Goal: Task Accomplishment & Management: Manage account settings

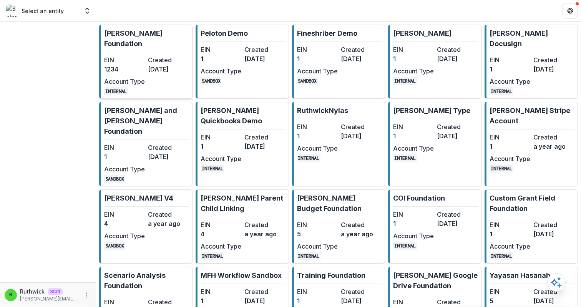
click at [133, 43] on link "[PERSON_NAME] Foundation EIN 1234 Created [DATE] Account Type INTERNAL" at bounding box center [145, 62] width 93 height 74
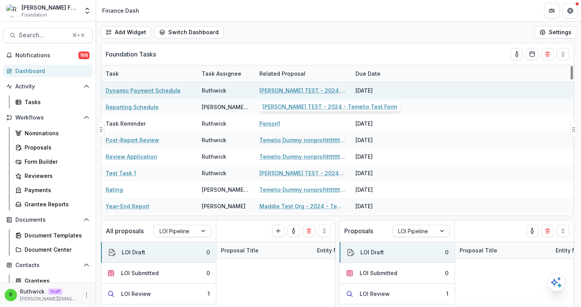
click at [296, 91] on link "[PERSON_NAME] TEST - 2024 - Temelio Test Form" at bounding box center [302, 90] width 87 height 8
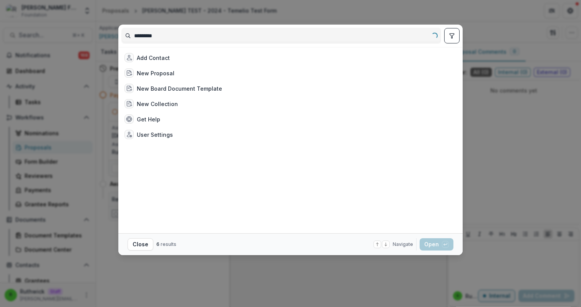
type input "**********"
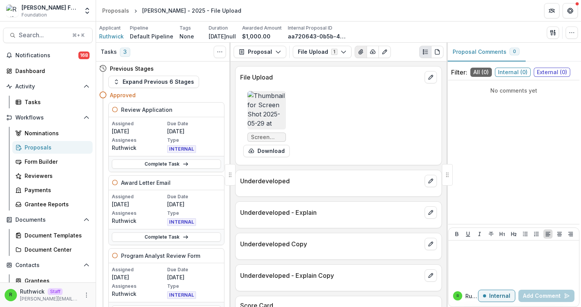
click at [358, 53] on icon "View Attached Files" at bounding box center [361, 52] width 6 height 6
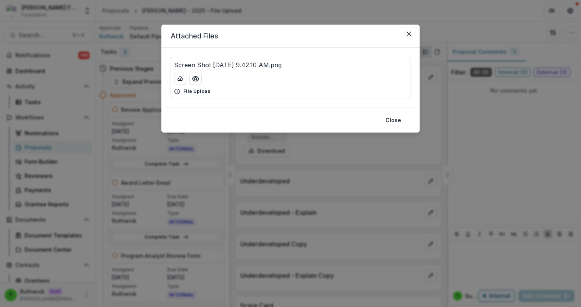
click at [282, 62] on p "Screen Shot 2025-05-29 at 9.42.10 AM.png" at bounding box center [228, 64] width 108 height 9
click at [363, 154] on div "Attached Files Screen Shot 2025-05-29 at 9.42.10 AM.png File Upload Close" at bounding box center [290, 153] width 581 height 307
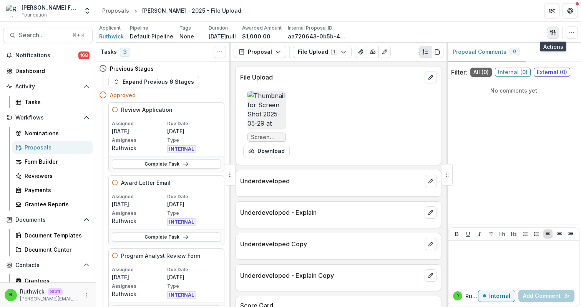
click at [548, 37] on button "button" at bounding box center [553, 33] width 12 height 12
click at [548, 35] on button "button" at bounding box center [553, 33] width 12 height 12
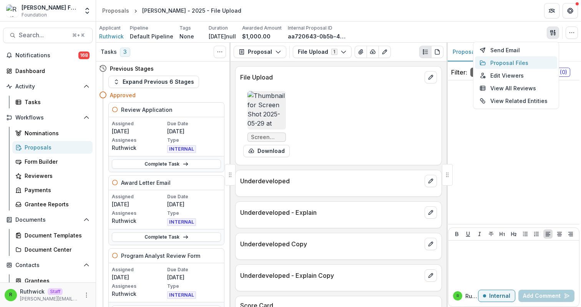
click at [517, 62] on button "Proposal Files" at bounding box center [516, 62] width 82 height 13
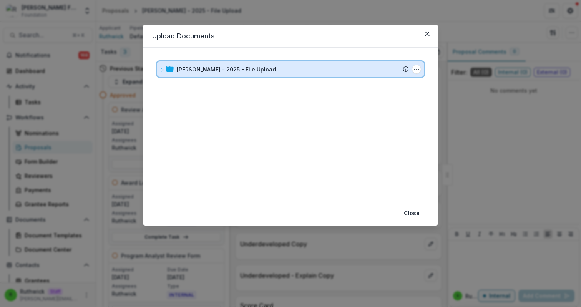
click at [352, 71] on div "Ruthwick - 2025 - File Upload" at bounding box center [293, 69] width 232 height 8
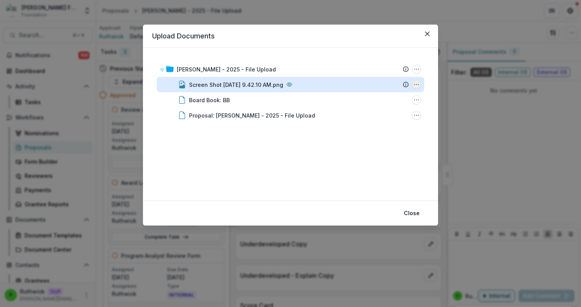
click at [415, 84] on icon "Screen Shot 2025-05-29 at 9.42.10 AM.png Options" at bounding box center [417, 84] width 6 height 6
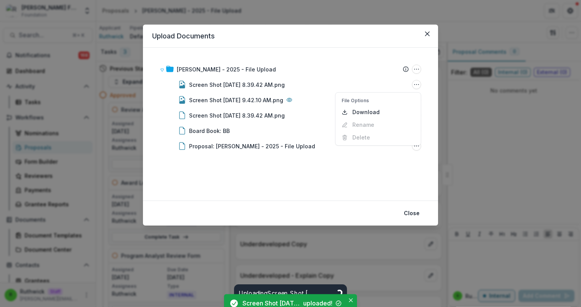
click at [242, 170] on div "Ruthwick - 2025 - File Upload Submission Temelio Proposal Attached proposal doc…" at bounding box center [290, 124] width 277 height 135
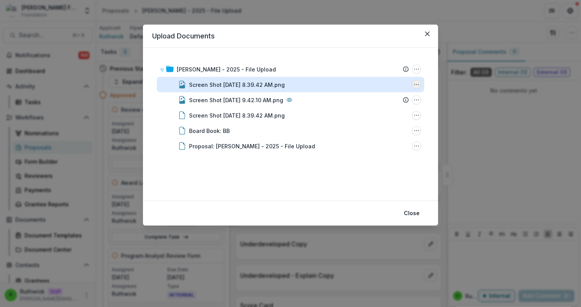
click at [417, 85] on icon "Screen Shot 2025-08-18 at 8.39.42 AM.png Options" at bounding box center [417, 84] width 6 height 6
click at [384, 123] on button "Rename" at bounding box center [378, 124] width 82 height 13
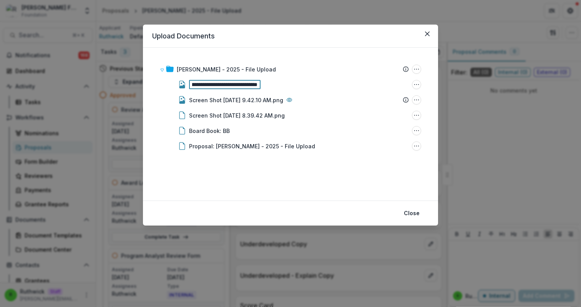
click at [287, 194] on div "**********" at bounding box center [290, 124] width 295 height 153
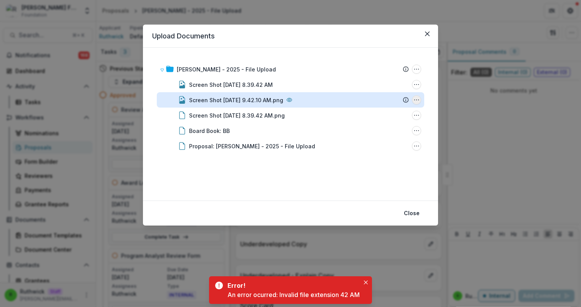
click at [417, 101] on icon "Screen Shot 2025-05-29 at 9.42.10 AM.png Options" at bounding box center [417, 100] width 6 height 6
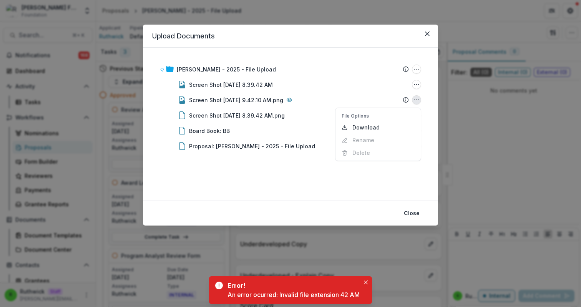
click at [314, 185] on div "Ruthwick - 2025 - File Upload Submission Temelio Proposal Attached proposal doc…" at bounding box center [290, 124] width 277 height 135
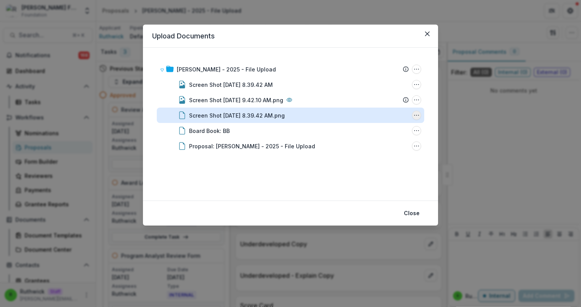
click at [417, 114] on icon "Screen Shot 2025-08-18 at 8.39.42 AM.png Options" at bounding box center [417, 115] width 6 height 6
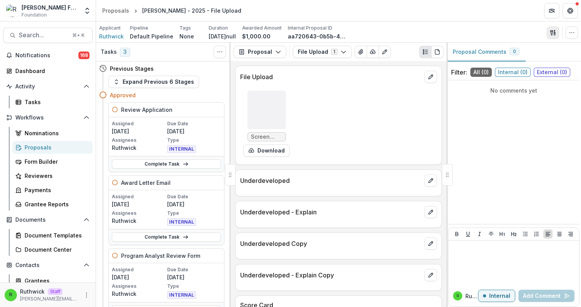
click at [550, 35] on icon "button" at bounding box center [553, 33] width 6 height 6
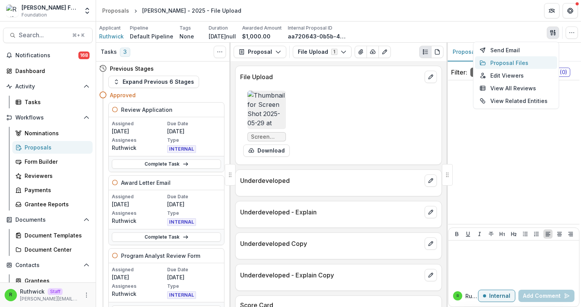
click at [528, 59] on button "Proposal Files" at bounding box center [516, 62] width 82 height 13
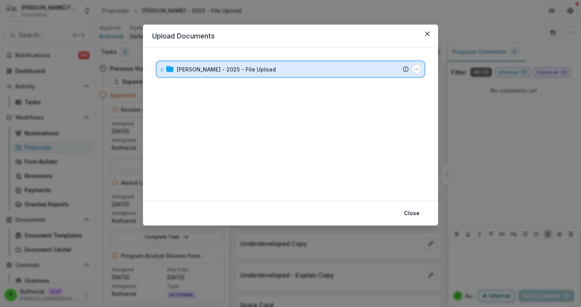
click at [374, 70] on div "Ruthwick - 2025 - File Upload" at bounding box center [293, 69] width 232 height 8
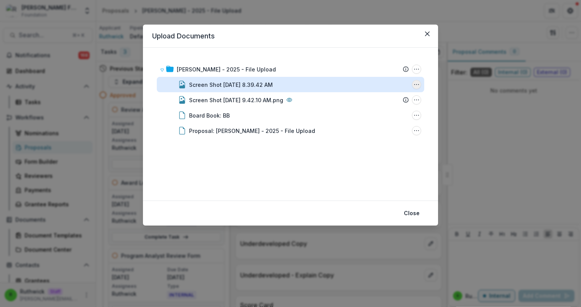
click at [418, 85] on icon "Screen Shot 2025-08-18 at 8.39.42 AM Options" at bounding box center [417, 84] width 6 height 6
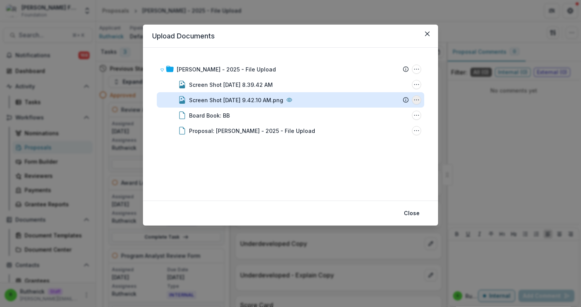
click at [417, 99] on icon "Screen Shot 2025-05-29 at 9.42.10 AM.png Options" at bounding box center [417, 100] width 6 height 6
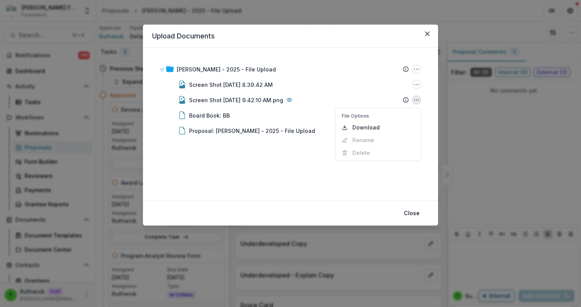
click at [439, 107] on div "Upload Documents Ruthwick - 2025 - File Upload Submission Temelio Proposal Atta…" at bounding box center [290, 153] width 581 height 307
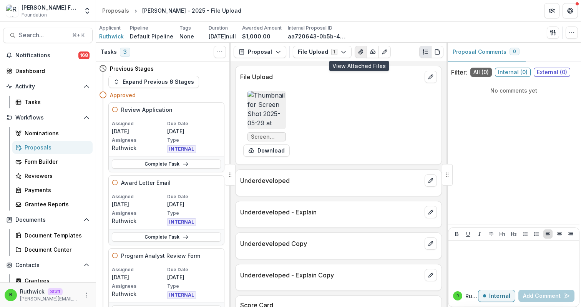
click at [356, 48] on button "View Attached Files" at bounding box center [361, 52] width 12 height 12
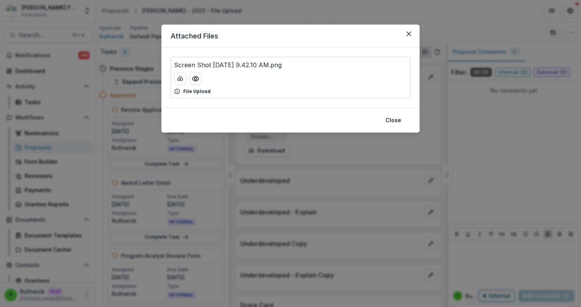
click at [358, 66] on div "Screen Shot 2025-05-29 at 9.42.10 AM.png" at bounding box center [290, 64] width 233 height 9
click at [549, 40] on div "Attached Files Screen Shot 2025-05-29 at 9.42.10 AM.png File Upload Close" at bounding box center [290, 153] width 581 height 307
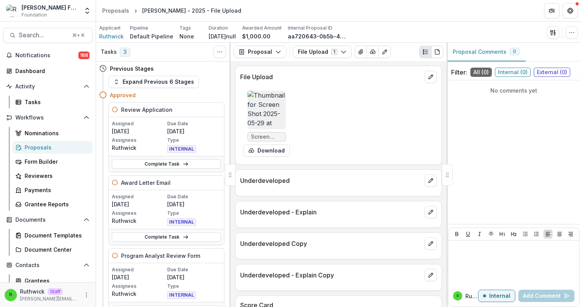
click at [551, 38] on div "Applicant Ruthwick Pipeline Default Pipeline Tags None All tags Duration Apr 15…" at bounding box center [338, 33] width 479 height 16
click at [552, 35] on icon "button" at bounding box center [551, 32] width 3 height 5
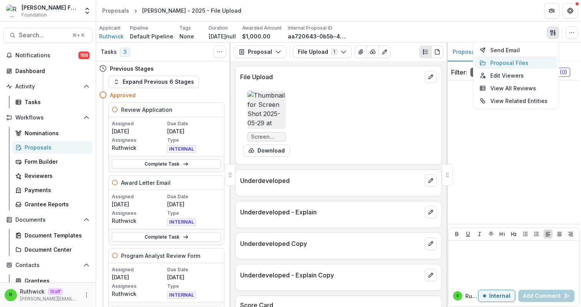
click at [537, 60] on button "Proposal Files" at bounding box center [516, 62] width 82 height 13
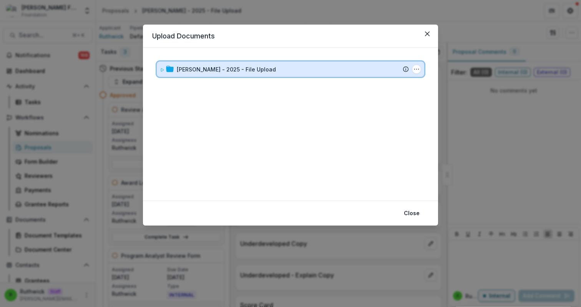
click at [334, 69] on div "Ruthwick - 2025 - File Upload" at bounding box center [293, 69] width 232 height 8
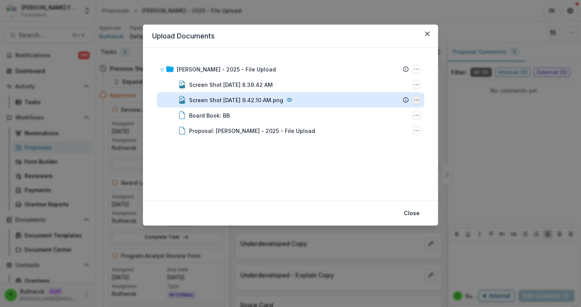
click at [414, 99] on icon "Screen Shot 2025-05-29 at 9.42.10 AM.png Options" at bounding box center [417, 100] width 6 height 6
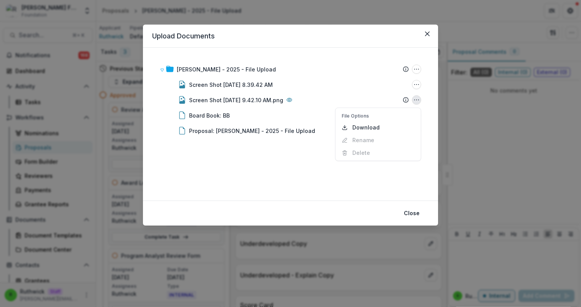
click at [459, 223] on div "Upload Documents Ruthwick - 2025 - File Upload Submission Temelio Proposal Atta…" at bounding box center [290, 153] width 581 height 307
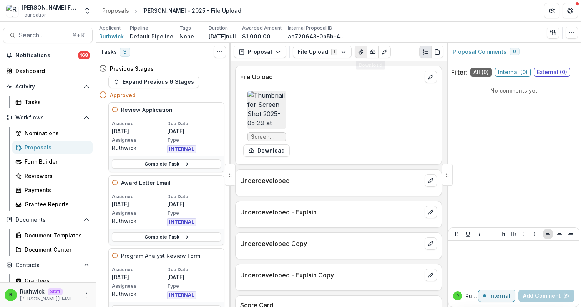
click at [359, 51] on icon "View Attached Files" at bounding box center [361, 52] width 4 height 5
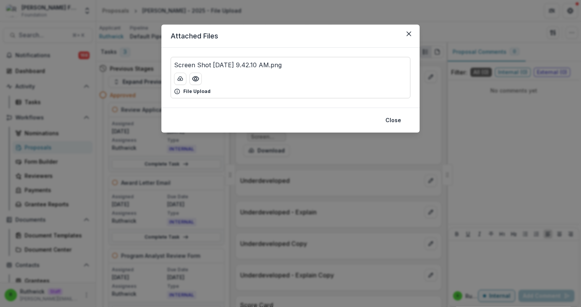
click at [282, 66] on p "Screen Shot 2025-05-29 at 9.42.10 AM.png" at bounding box center [228, 64] width 108 height 9
click at [335, 65] on div "Screen Shot 2025-05-29 at 9.42.10 AM.png" at bounding box center [290, 64] width 233 height 9
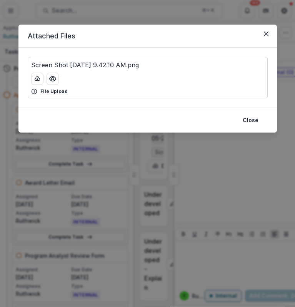
click at [251, 12] on div "Attached Files Screen Shot 2025-05-29 at 9.42.10 AM.png File Upload Close" at bounding box center [147, 153] width 295 height 307
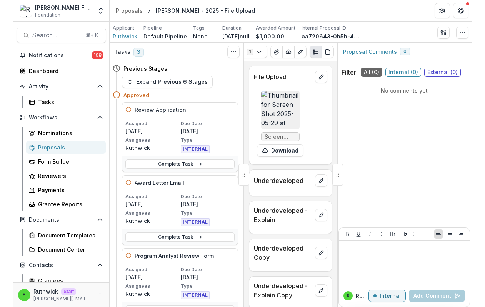
scroll to position [0, 68]
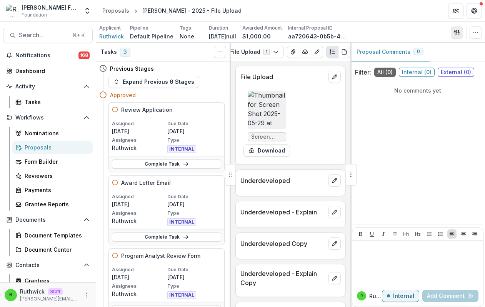
click at [460, 34] on button "button" at bounding box center [456, 33] width 12 height 12
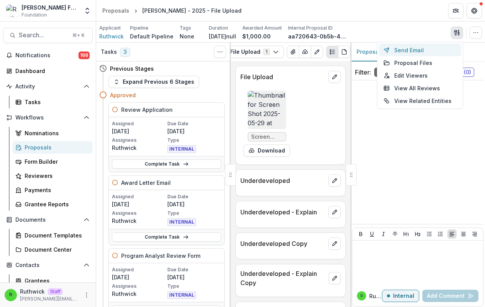
click at [442, 54] on button "Send Email" at bounding box center [420, 50] width 82 height 13
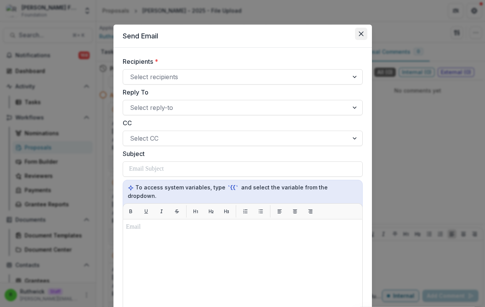
click at [355, 34] on button "Close" at bounding box center [361, 34] width 12 height 12
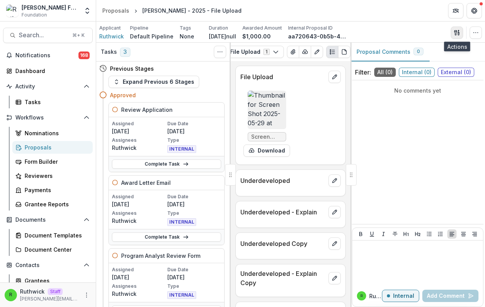
click at [454, 33] on icon "button" at bounding box center [457, 33] width 6 height 6
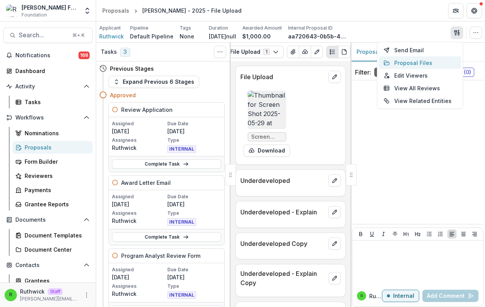
click at [438, 64] on button "Proposal Files" at bounding box center [420, 62] width 82 height 13
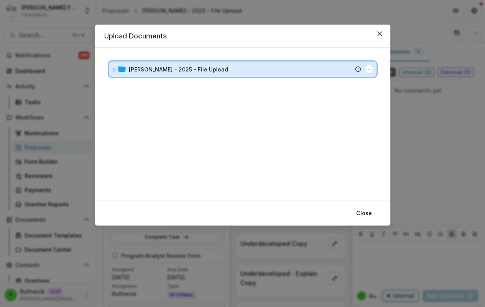
click at [246, 70] on div "Ruthwick - 2025 - File Upload" at bounding box center [245, 69] width 232 height 8
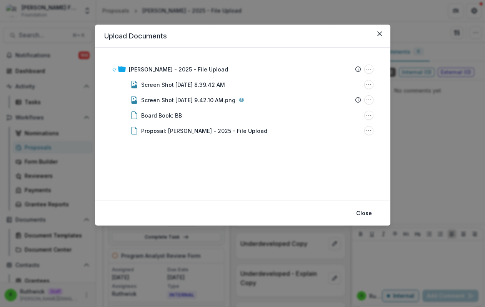
click at [419, 148] on div "Upload Documents Ruthwick - 2025 - File Upload Submission Temelio Proposal Atta…" at bounding box center [242, 153] width 485 height 307
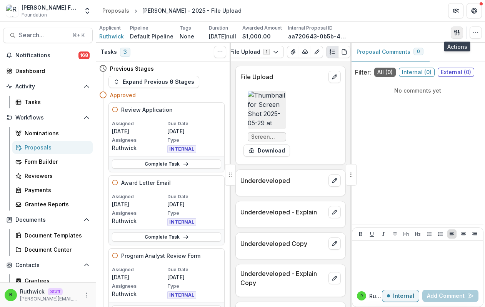
click at [458, 30] on polygon "button" at bounding box center [458, 30] width 1 height 1
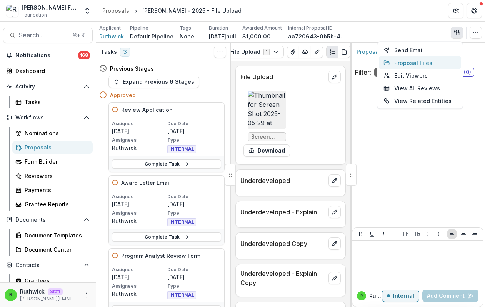
click at [407, 61] on button "Proposal Files" at bounding box center [420, 62] width 82 height 13
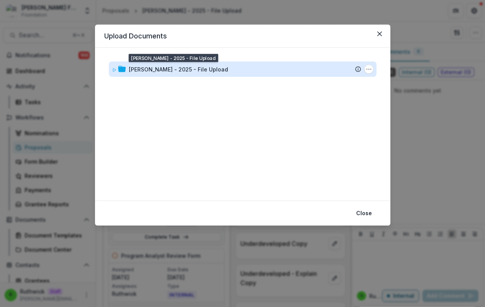
click at [200, 67] on div "Ruthwick - 2025 - File Upload" at bounding box center [178, 69] width 99 height 8
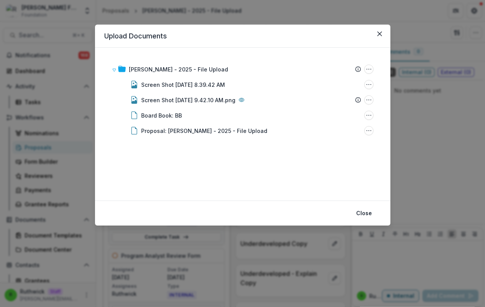
click at [428, 114] on div "Upload Documents Ruthwick - 2025 - File Upload Submission Temelio Proposal Atta…" at bounding box center [242, 153] width 485 height 307
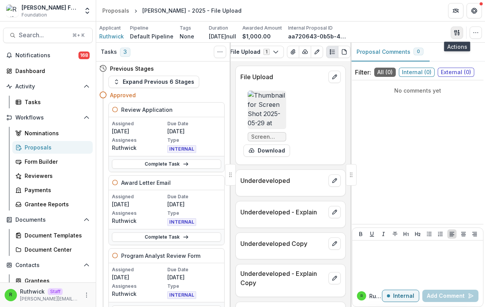
click at [457, 38] on button "button" at bounding box center [456, 33] width 12 height 12
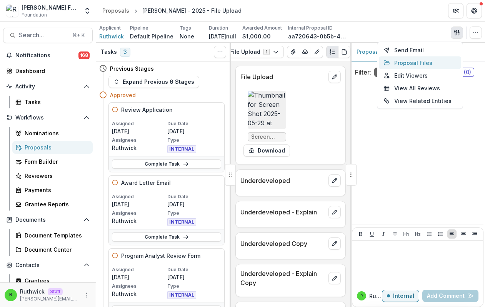
click at [431, 61] on button "Proposal Files" at bounding box center [420, 62] width 82 height 13
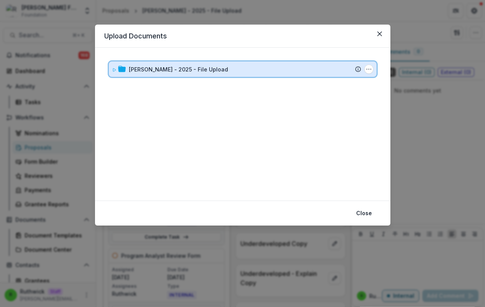
click at [284, 69] on div "Ruthwick - 2025 - File Upload" at bounding box center [245, 69] width 232 height 8
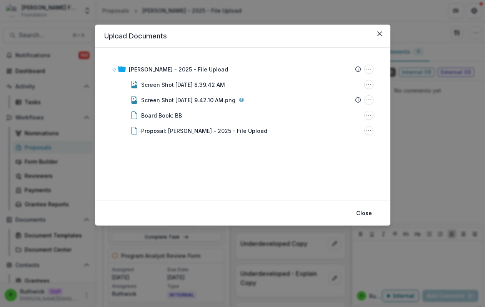
click at [412, 107] on div "Upload Documents Ruthwick - 2025 - File Upload Submission Temelio Proposal Atta…" at bounding box center [242, 153] width 485 height 307
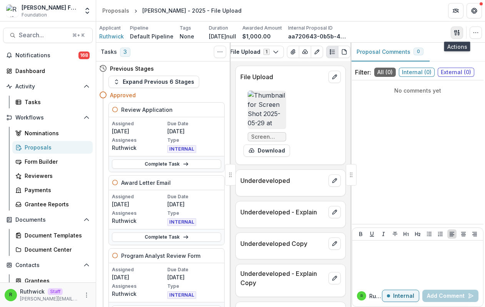
click at [459, 35] on icon "button" at bounding box center [457, 33] width 6 height 6
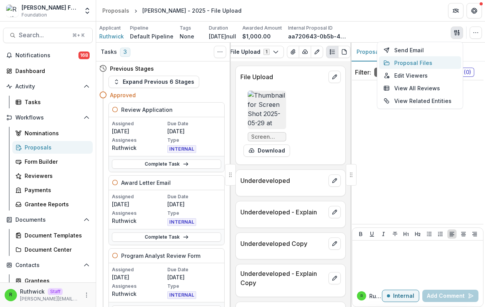
click at [436, 62] on button "Proposal Files" at bounding box center [420, 62] width 82 height 13
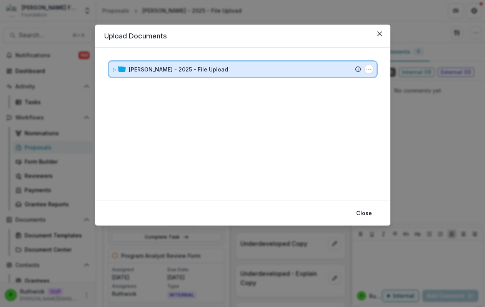
click at [309, 72] on div "Ruthwick - 2025 - File Upload" at bounding box center [245, 69] width 232 height 8
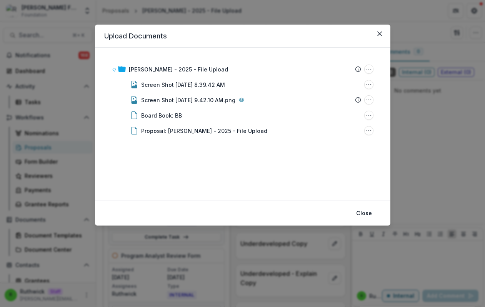
click at [435, 112] on div "Upload Documents Ruthwick - 2025 - File Upload Submission Temelio Proposal Atta…" at bounding box center [242, 153] width 485 height 307
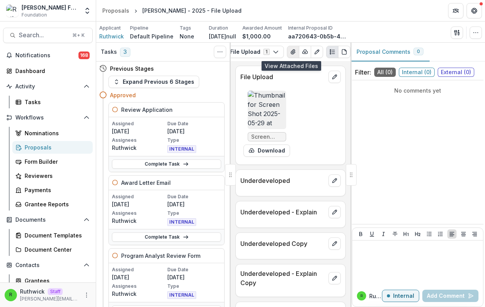
click at [294, 51] on button "View Attached Files" at bounding box center [293, 52] width 12 height 12
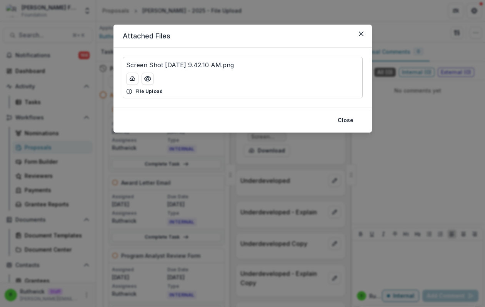
click at [156, 92] on p "File Upload" at bounding box center [148, 91] width 27 height 7
click at [219, 93] on div "File Upload" at bounding box center [242, 91] width 233 height 7
click at [341, 124] on button "Close" at bounding box center [345, 120] width 25 height 12
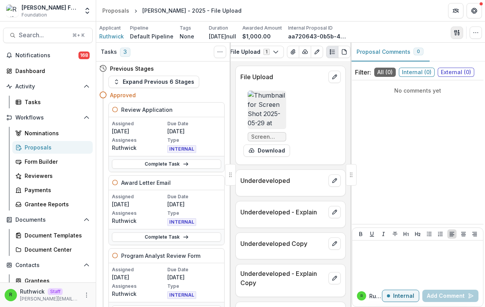
click at [458, 36] on button "button" at bounding box center [456, 33] width 12 height 12
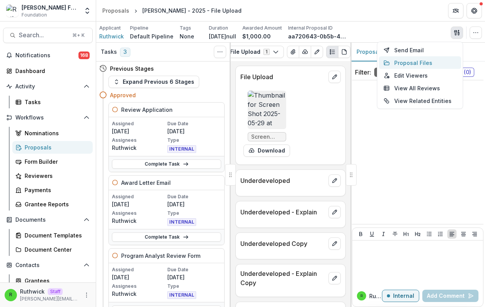
click at [427, 62] on button "Proposal Files" at bounding box center [420, 62] width 82 height 13
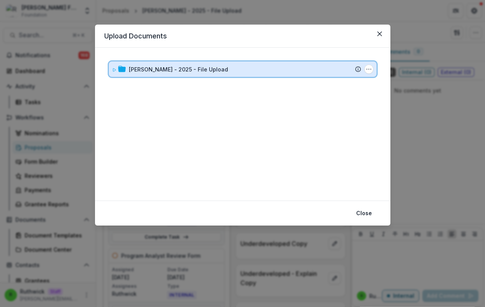
click at [307, 69] on div "Ruthwick - 2025 - File Upload" at bounding box center [245, 69] width 232 height 8
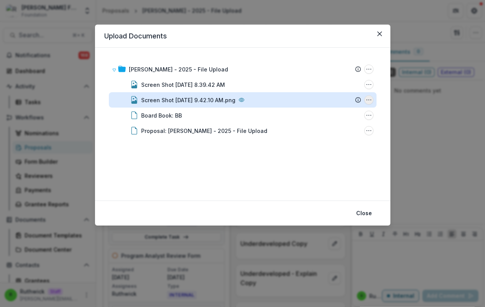
click at [370, 100] on icon "Screen Shot 2025-05-29 at 9.42.10 AM.png Options" at bounding box center [368, 100] width 6 height 6
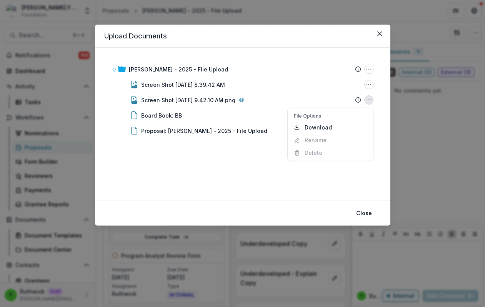
click at [443, 117] on div "Upload Documents Ruthwick - 2025 - File Upload Submission Temelio Proposal Atta…" at bounding box center [242, 153] width 485 height 307
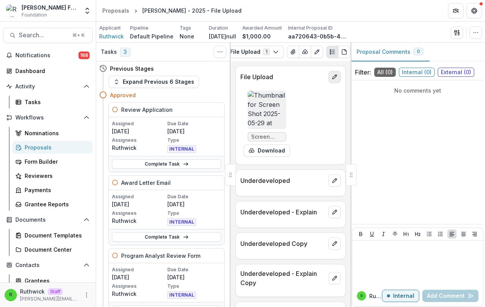
click at [331, 74] on button "edit" at bounding box center [334, 77] width 12 height 12
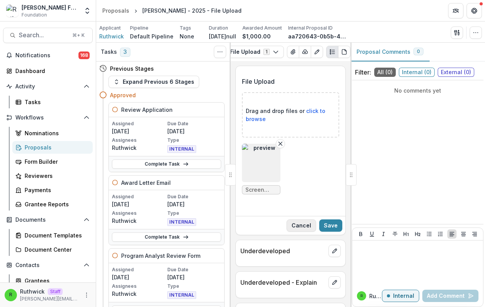
click at [299, 223] on button "Cancel" at bounding box center [301, 225] width 30 height 12
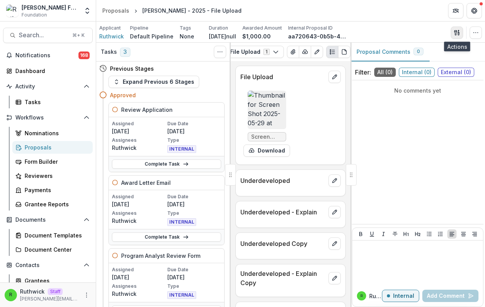
click at [455, 34] on icon "button" at bounding box center [455, 32] width 3 height 5
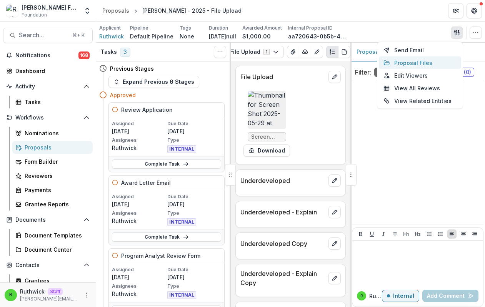
click at [430, 62] on button "Proposal Files" at bounding box center [420, 62] width 82 height 13
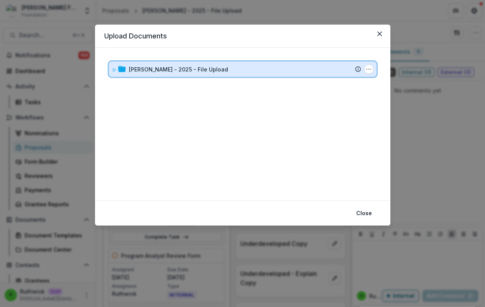
click at [321, 71] on div "Ruthwick - 2025 - File Upload" at bounding box center [245, 69] width 232 height 8
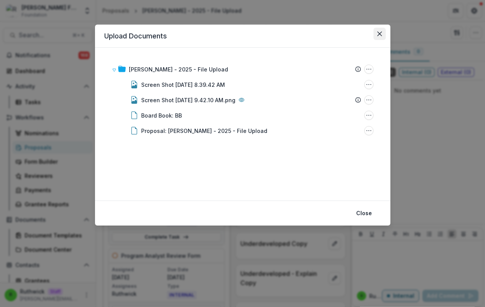
click at [377, 32] on icon "Close" at bounding box center [379, 34] width 5 height 5
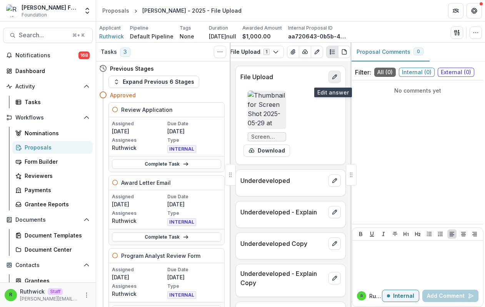
click at [331, 80] on icon "edit" at bounding box center [334, 77] width 6 height 6
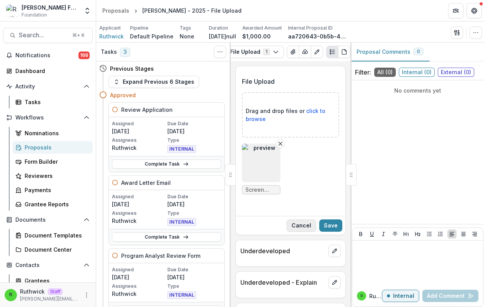
click at [300, 229] on button "Cancel" at bounding box center [301, 225] width 30 height 12
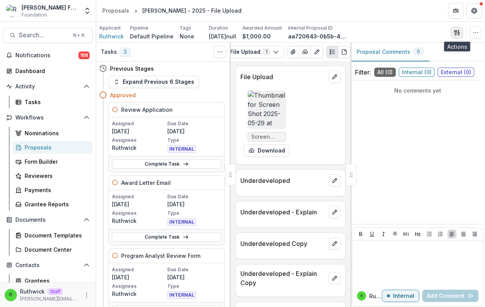
click at [458, 33] on icon "button" at bounding box center [457, 33] width 6 height 6
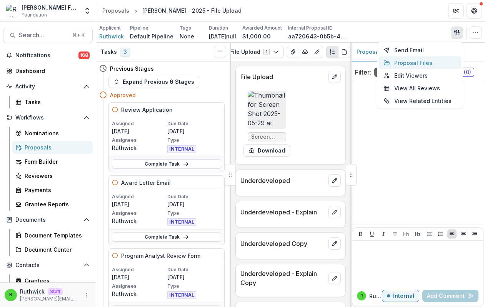
click at [429, 61] on button "Proposal Files" at bounding box center [420, 62] width 82 height 13
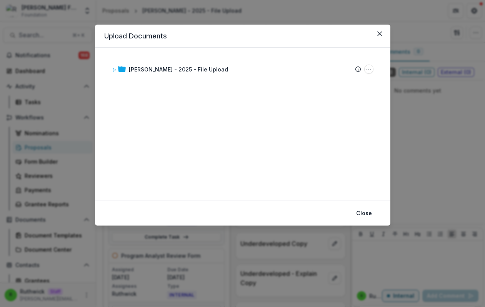
click at [280, 53] on div "Ruthwick - 2025 - File Upload Submission Temelio Proposal Attached proposal doc…" at bounding box center [242, 124] width 295 height 153
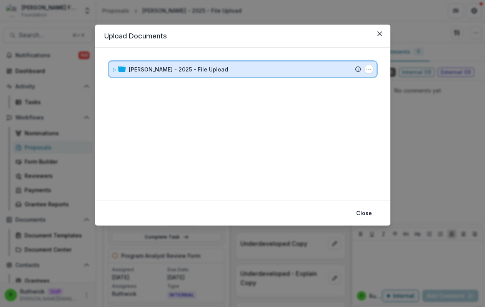
click at [282, 65] on div "Ruthwick - 2025 - File Upload Submission Temelio Proposal Attached proposal doc…" at bounding box center [242, 68] width 267 height 15
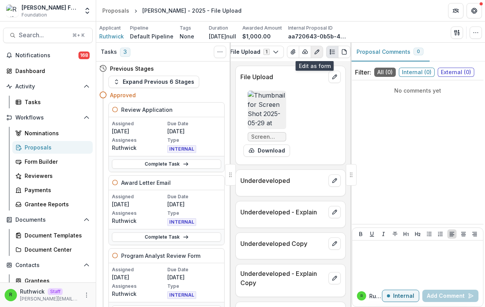
click at [312, 55] on button "Edit as form" at bounding box center [317, 52] width 12 height 12
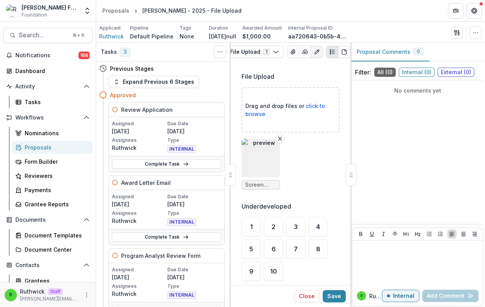
click at [312, 55] on button "Edit as form" at bounding box center [317, 52] width 12 height 12
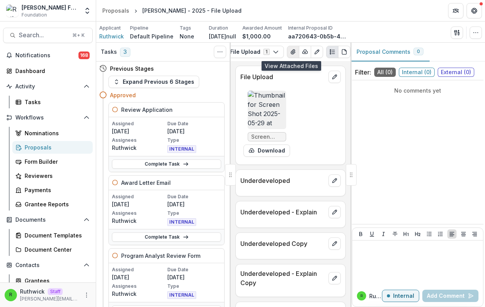
click at [291, 51] on icon "View Attached Files" at bounding box center [293, 52] width 4 height 5
click at [453, 30] on button "button" at bounding box center [456, 33] width 12 height 12
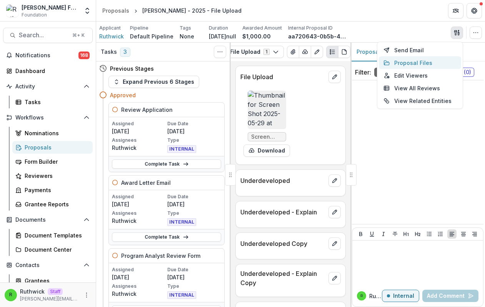
click at [435, 66] on button "Proposal Files" at bounding box center [420, 62] width 82 height 13
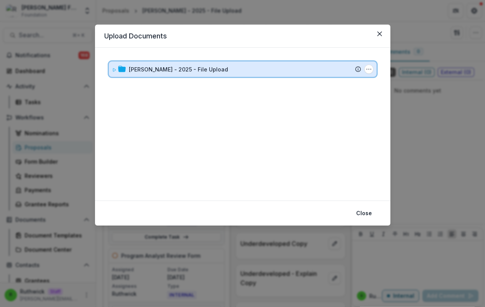
click at [250, 68] on div "Ruthwick - 2025 - File Upload" at bounding box center [245, 69] width 232 height 8
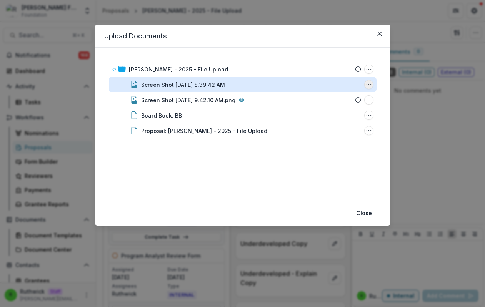
click at [367, 85] on icon "Screen Shot 2025-08-18 at 8.39.42 AM Options" at bounding box center [368, 84] width 6 height 6
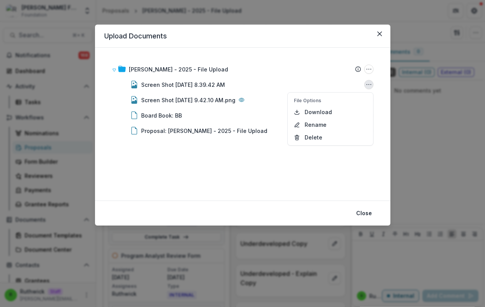
click at [254, 168] on div "Ruthwick - 2025 - File Upload Submission Temelio Proposal Attached proposal doc…" at bounding box center [242, 124] width 277 height 135
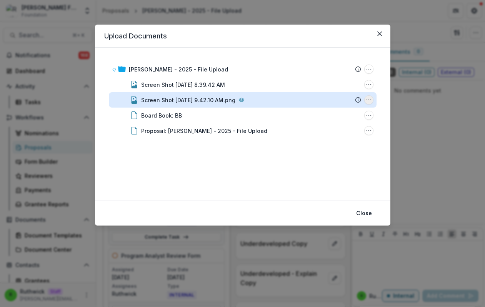
click at [370, 101] on icon "Screen Shot 2025-05-29 at 9.42.10 AM.png Options" at bounding box center [368, 100] width 6 height 6
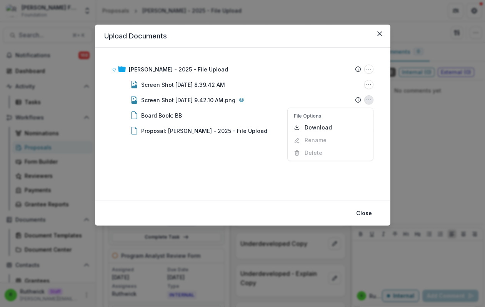
click at [382, 100] on div "Ruthwick - 2025 - File Upload Submission Temelio Proposal Attached proposal doc…" at bounding box center [242, 124] width 295 height 153
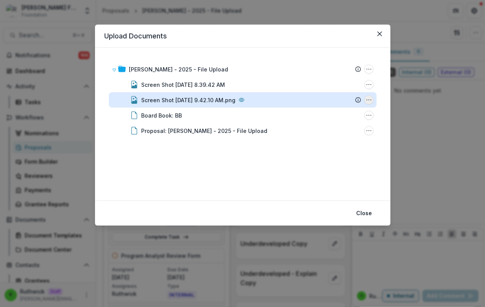
click at [370, 102] on icon "Screen Shot 2025-05-29 at 9.42.10 AM.png Options" at bounding box center [368, 100] width 6 height 6
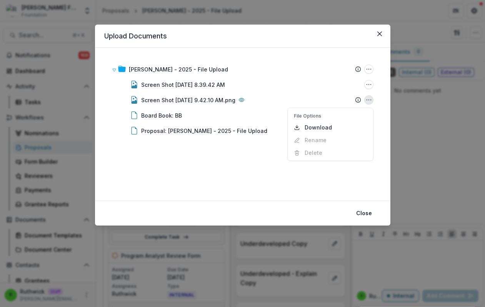
click at [241, 185] on div "Ruthwick - 2025 - File Upload Submission Temelio Proposal Attached proposal doc…" at bounding box center [242, 124] width 277 height 135
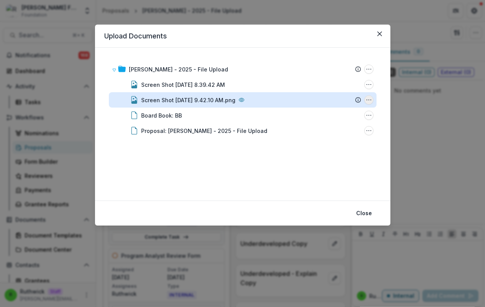
click at [369, 100] on icon "Screen Shot 2025-05-29 at 9.42.10 AM.png Options" at bounding box center [368, 100] width 6 height 6
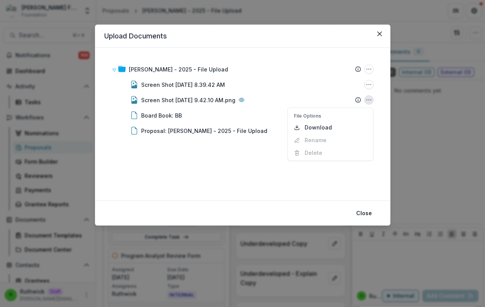
click at [254, 182] on div "Ruthwick - 2025 - File Upload Submission Temelio Proposal Attached proposal doc…" at bounding box center [242, 124] width 277 height 135
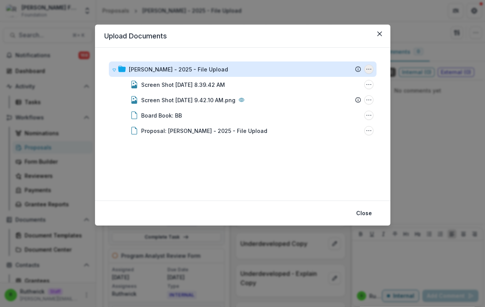
click at [370, 72] on icon "Ruthwick - 2025 - File Upload Options" at bounding box center [368, 69] width 6 height 6
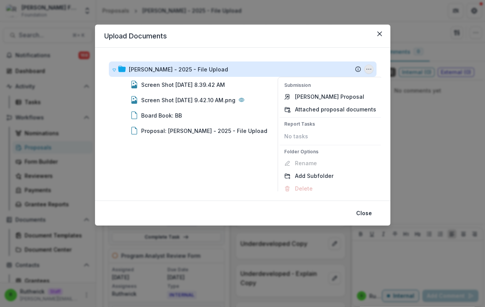
click at [370, 71] on button "Ruthwick - 2025 - File Upload Options" at bounding box center [368, 69] width 9 height 9
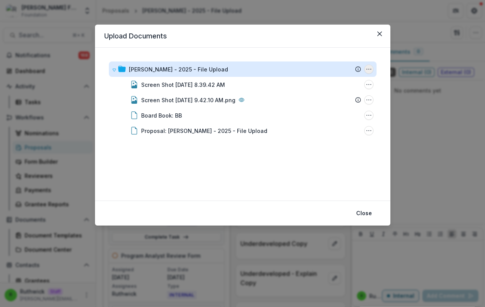
click at [370, 71] on button "Ruthwick - 2025 - File Upload Options" at bounding box center [368, 69] width 9 height 9
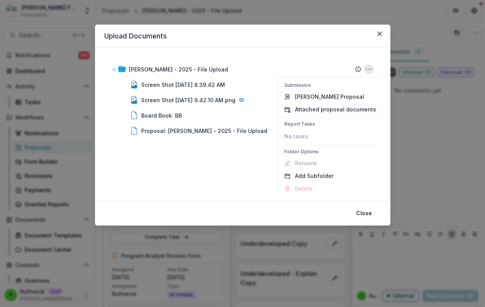
click at [383, 68] on div "Ruthwick - 2025 - File Upload Submission Temelio Proposal Attached proposal doc…" at bounding box center [242, 124] width 295 height 153
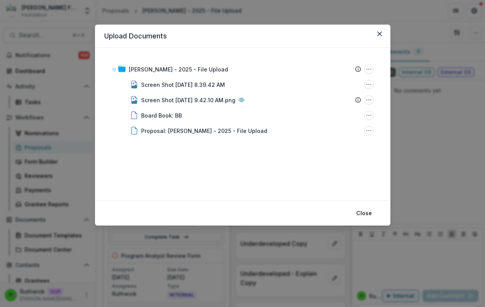
click at [345, 50] on div "Ruthwick - 2025 - File Upload Submission Temelio Proposal Attached proposal doc…" at bounding box center [242, 124] width 295 height 153
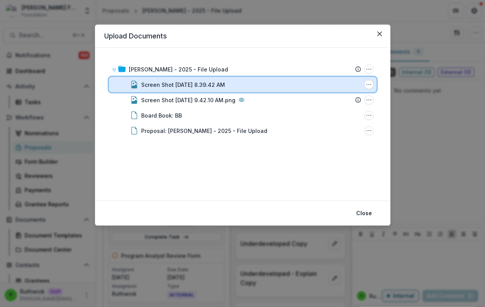
click at [277, 81] on div "Screen Shot 2025-08-18 at 8.39.42 AM" at bounding box center [251, 85] width 220 height 8
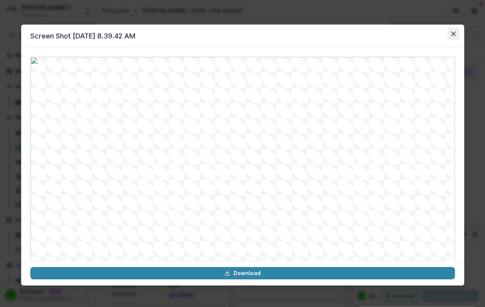
click at [455, 34] on button "Close" at bounding box center [453, 34] width 12 height 12
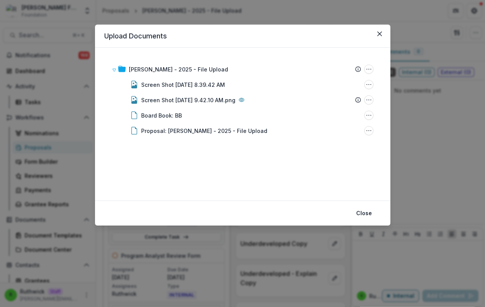
click at [458, 52] on div "Upload Documents Ruthwick - 2025 - File Upload Submission Temelio Proposal Atta…" at bounding box center [242, 153] width 485 height 307
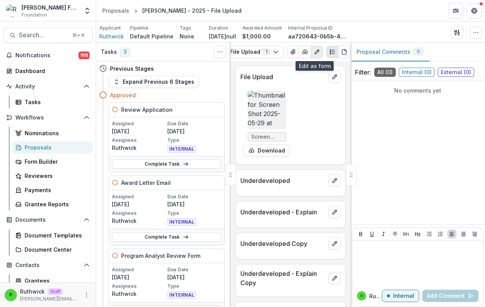
click at [314, 53] on icon "Edit as form" at bounding box center [317, 52] width 6 height 6
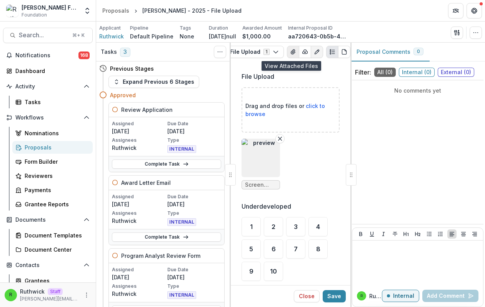
click at [290, 50] on icon "View Attached Files" at bounding box center [293, 52] width 6 height 6
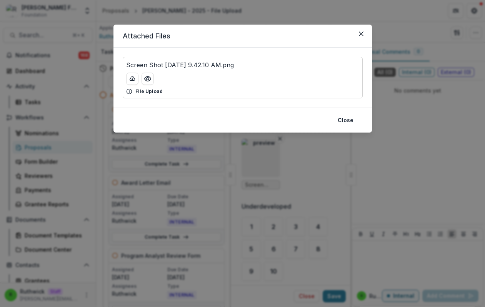
click at [410, 42] on div "Attached Files Screen Shot 2025-05-29 at 9.42.10 AM.png File Upload Close" at bounding box center [242, 153] width 485 height 307
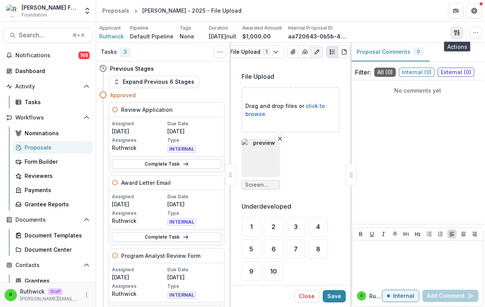
click at [454, 33] on icon "button" at bounding box center [457, 33] width 6 height 6
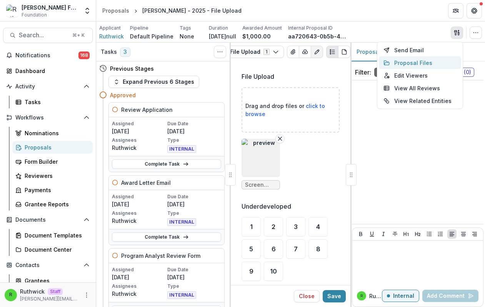
click at [433, 63] on button "Proposal Files" at bounding box center [420, 62] width 82 height 13
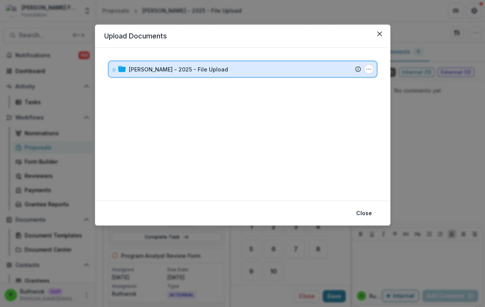
click at [295, 71] on div "Ruthwick - 2025 - File Upload" at bounding box center [245, 69] width 232 height 8
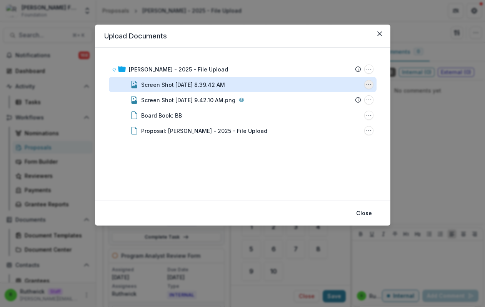
click at [369, 84] on icon "Screen Shot 2025-08-18 at 8.39.42 AM Options" at bounding box center [368, 84] width 6 height 6
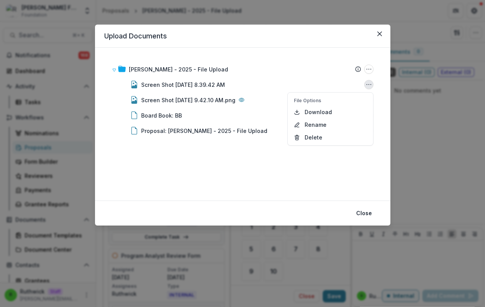
click at [226, 187] on div "Ruthwick - 2025 - File Upload Submission Temelio Proposal Attached proposal doc…" at bounding box center [242, 124] width 277 height 135
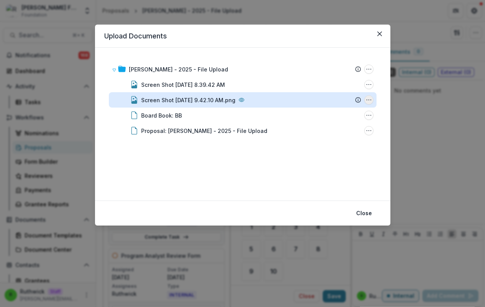
click at [369, 100] on icon "Screen Shot 2025-05-29 at 9.42.10 AM.png Options" at bounding box center [368, 100] width 6 height 6
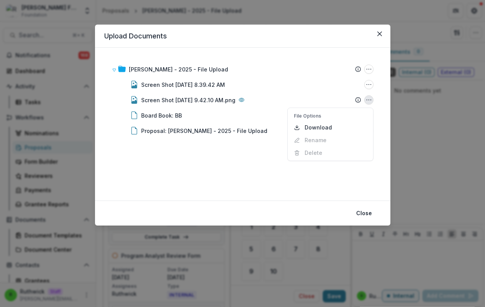
click at [246, 184] on div "Ruthwick - 2025 - File Upload Submission Temelio Proposal Attached proposal doc…" at bounding box center [242, 124] width 277 height 135
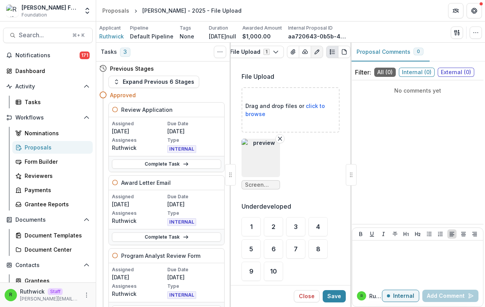
click at [114, 41] on div "Applicant Ruthwick Pipeline Default Pipeline Tags None All tags Duration Apr 15…" at bounding box center [290, 32] width 389 height 21
click at [113, 38] on span "Ruthwick" at bounding box center [111, 36] width 25 height 8
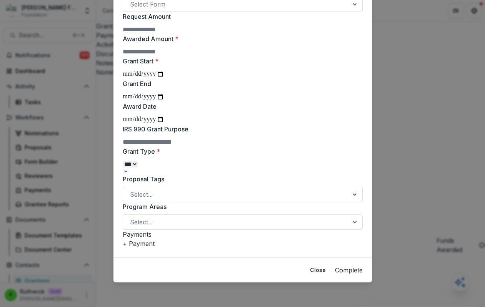
scroll to position [266, 0]
click at [83, 46] on div "**********" at bounding box center [242, 153] width 485 height 307
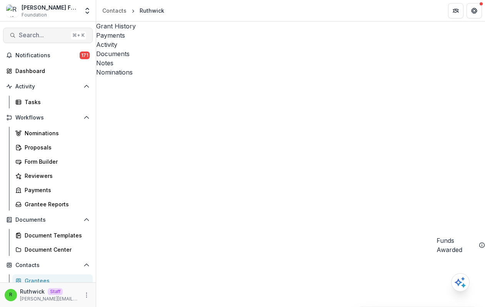
click at [63, 33] on span "Search..." at bounding box center [43, 35] width 49 height 7
click at [50, 277] on div "Grantees" at bounding box center [56, 281] width 62 height 8
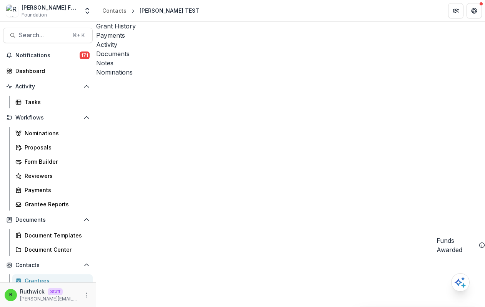
drag, startPoint x: 377, startPoint y: 273, endPoint x: 394, endPoint y: 274, distance: 16.9
copy div "Ruthwick TEST"
click at [48, 32] on span "Search..." at bounding box center [43, 35] width 49 height 7
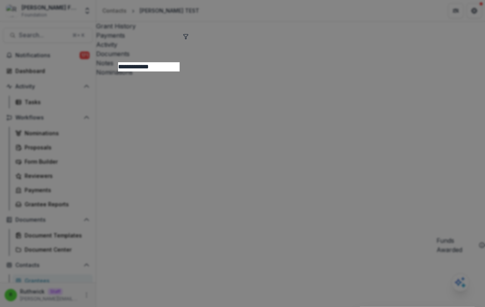
copy p "123456789"
click at [139, 62] on input "**********" at bounding box center [125, 66] width 61 height 9
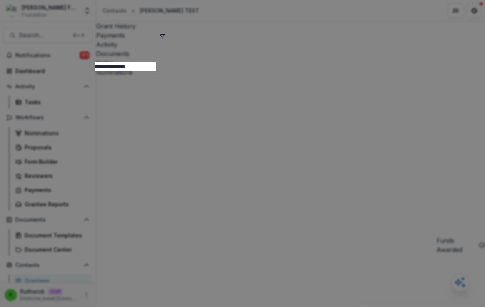
click at [139, 62] on input "**********" at bounding box center [125, 66] width 61 height 9
paste input
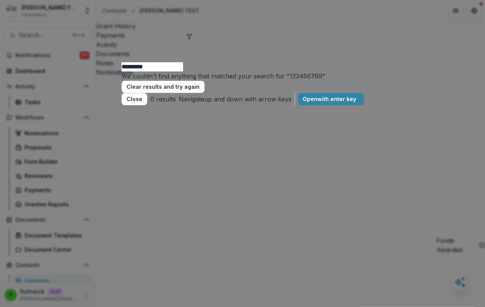
type input "*********"
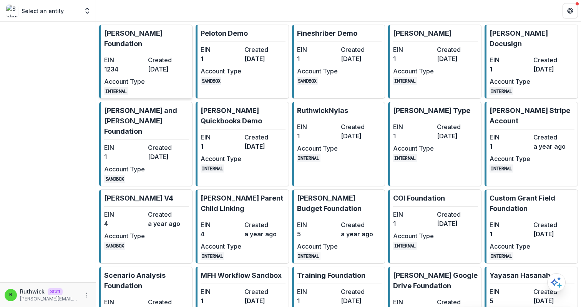
click at [177, 55] on dt "Created" at bounding box center [168, 59] width 41 height 9
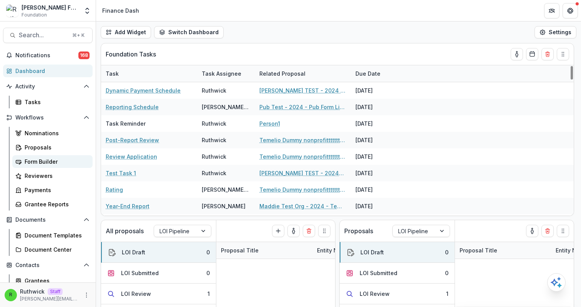
click at [69, 160] on div "Form Builder" at bounding box center [56, 162] width 62 height 8
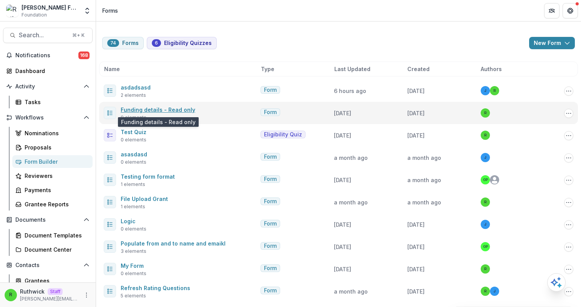
click at [161, 111] on link "Funding details - Read only" at bounding box center [158, 109] width 75 height 7
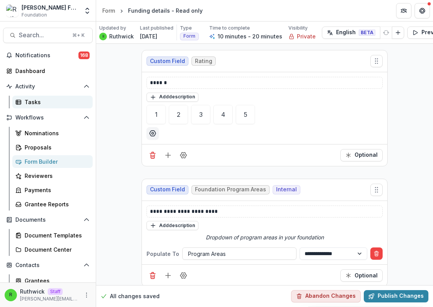
click at [46, 97] on link "Tasks" at bounding box center [52, 102] width 80 height 13
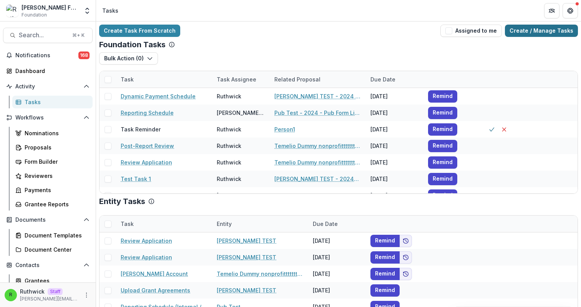
click at [520, 32] on link "Create / Manage Tasks" at bounding box center [541, 31] width 73 height 12
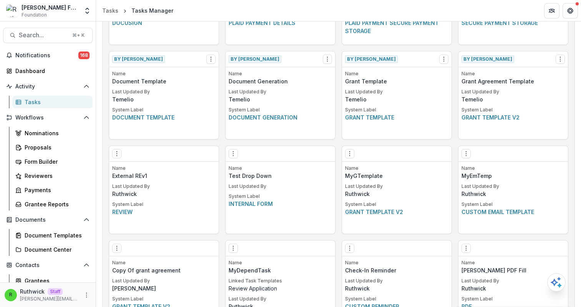
scroll to position [481, 0]
click at [117, 154] on icon "Options" at bounding box center [117, 153] width 6 height 6
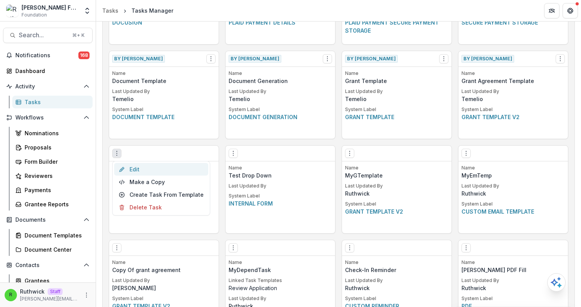
click at [145, 168] on link "Edit" at bounding box center [161, 169] width 94 height 13
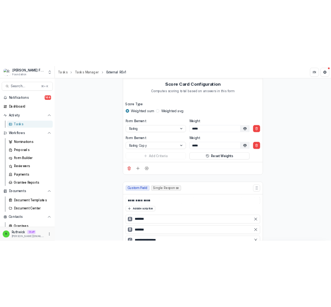
scroll to position [634, 0]
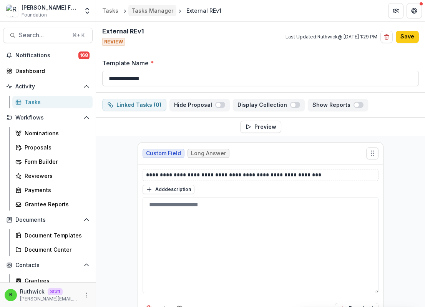
click at [166, 7] on div "Tasks Manager" at bounding box center [152, 11] width 42 height 8
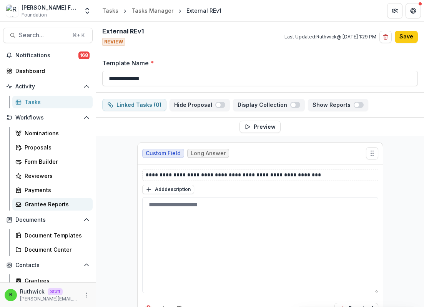
click at [48, 201] on div "Grantee Reports" at bounding box center [56, 204] width 62 height 8
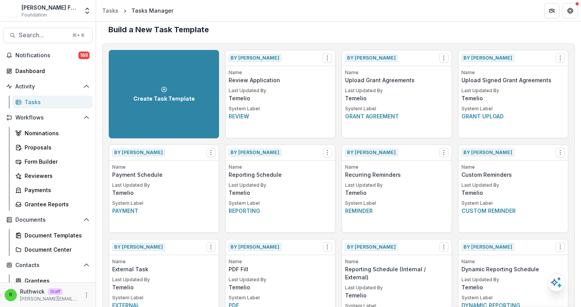
scroll to position [17, 0]
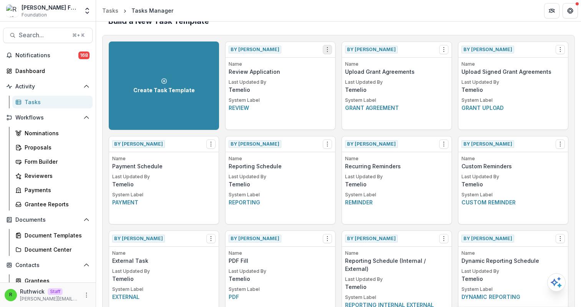
click at [324, 49] on icon "Options" at bounding box center [327, 50] width 6 height 6
click at [339, 66] on link "View" at bounding box center [371, 65] width 94 height 13
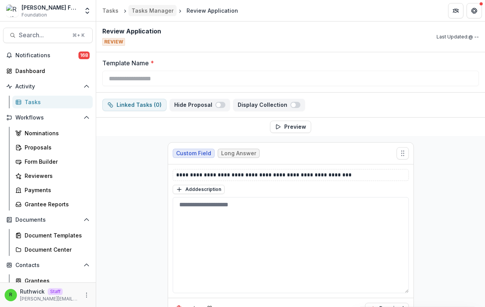
click at [153, 11] on div "Tasks Manager" at bounding box center [152, 11] width 42 height 8
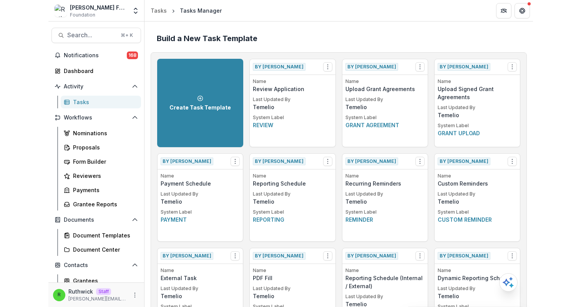
scroll to position [208, 0]
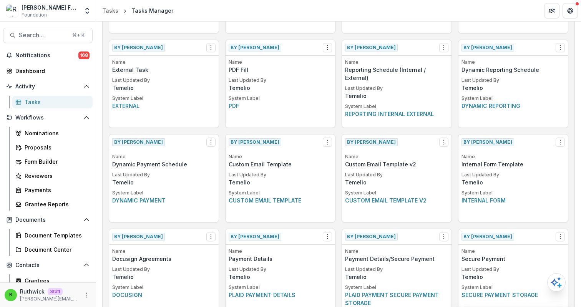
click at [158, 152] on div "By [PERSON_NAME] View Make a Copy Create Task From Template Name Dynamic Paymen…" at bounding box center [164, 178] width 110 height 88
click at [86, 292] on icon "More" at bounding box center [86, 295] width 6 height 6
click at [120, 276] on link "User Settings" at bounding box center [135, 278] width 82 height 13
click at [49, 149] on div "Proposals" at bounding box center [56, 147] width 62 height 8
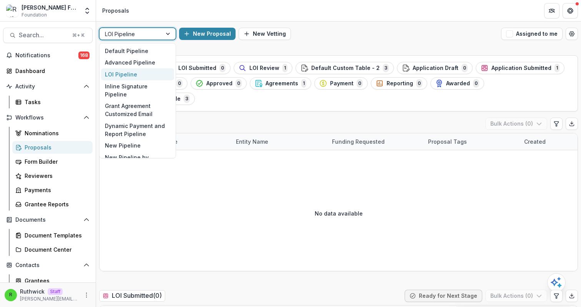
click at [154, 33] on div at bounding box center [130, 34] width 51 height 10
click at [150, 52] on div "Default Pipeline" at bounding box center [137, 51] width 73 height 12
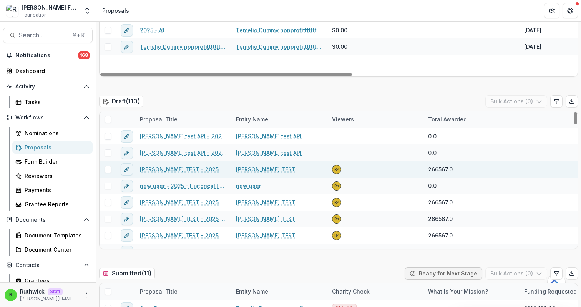
scroll to position [179, 0]
click at [188, 170] on link "[PERSON_NAME] TEST - 2025 - Historical Form" at bounding box center [183, 169] width 87 height 8
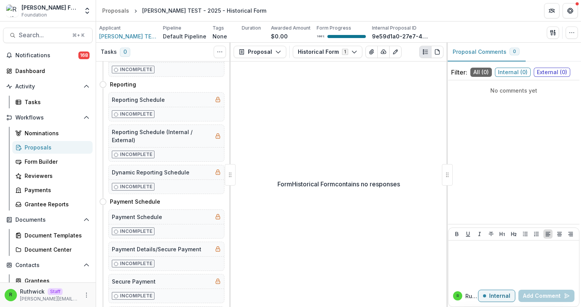
scroll to position [802, 0]
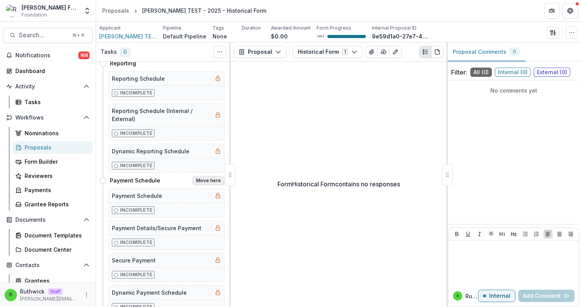
click at [211, 179] on button "Move here" at bounding box center [209, 180] width 32 height 9
select select "**********"
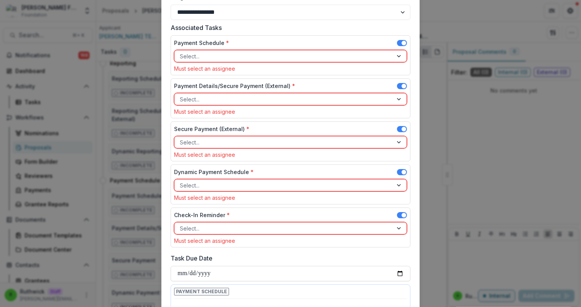
scroll to position [66, 0]
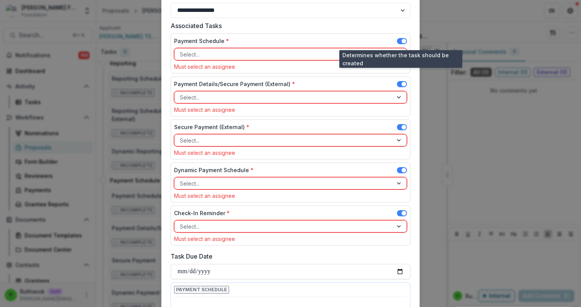
click at [279, 44] on span at bounding box center [402, 42] width 10 height 9
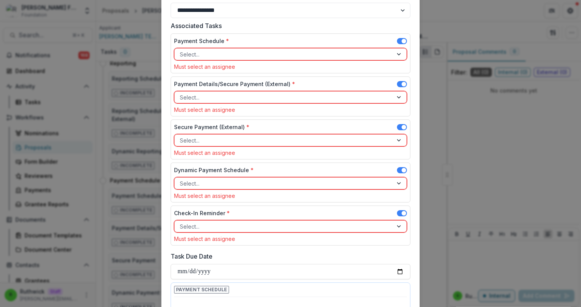
click at [279, 40] on span at bounding box center [402, 41] width 10 height 6
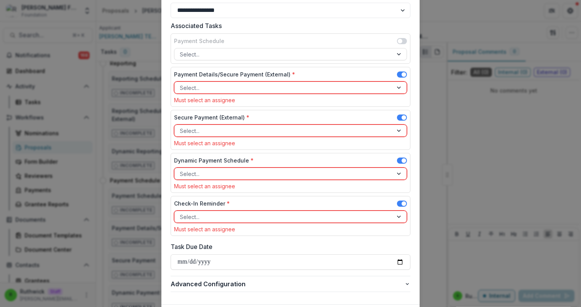
click at [279, 76] on span at bounding box center [402, 74] width 10 height 6
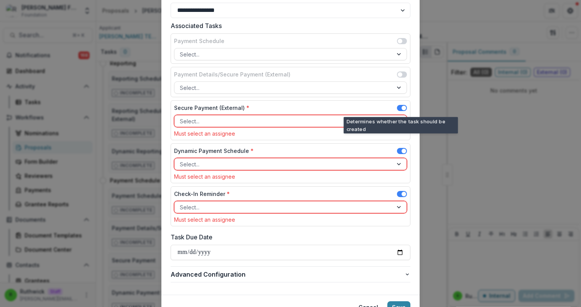
click at [279, 108] on span at bounding box center [404, 108] width 5 height 5
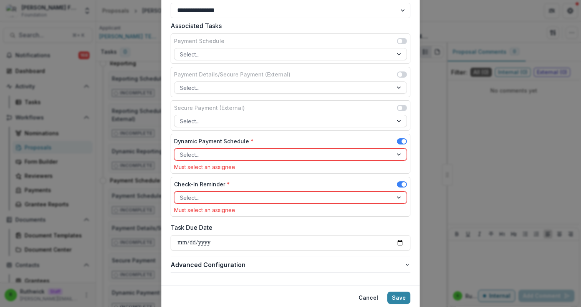
click at [279, 156] on div at bounding box center [284, 155] width 208 height 10
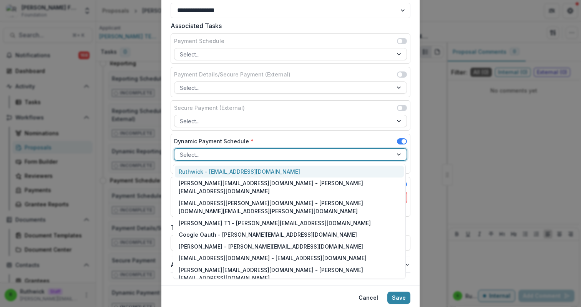
click at [279, 174] on div "Ruthwick - ruthwick@trytemelio.com" at bounding box center [289, 172] width 229 height 12
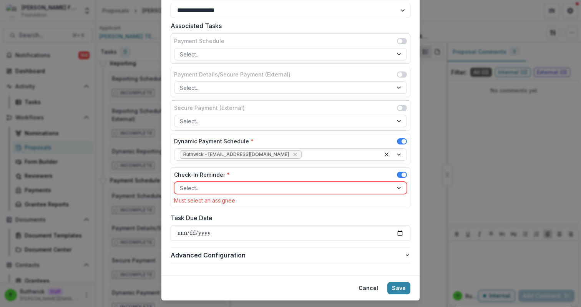
click at [279, 175] on span at bounding box center [404, 175] width 5 height 5
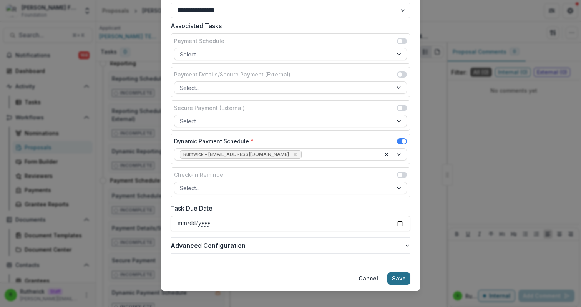
click at [279, 276] on button "Save" at bounding box center [398, 278] width 23 height 12
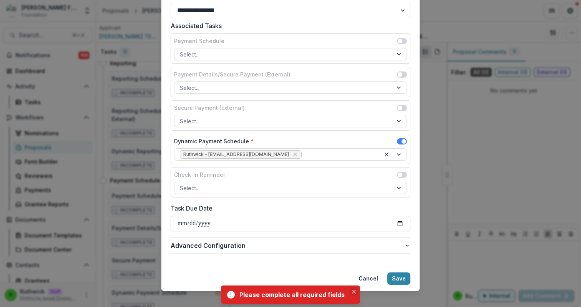
click at [279, 293] on button "Close" at bounding box center [353, 291] width 9 height 9
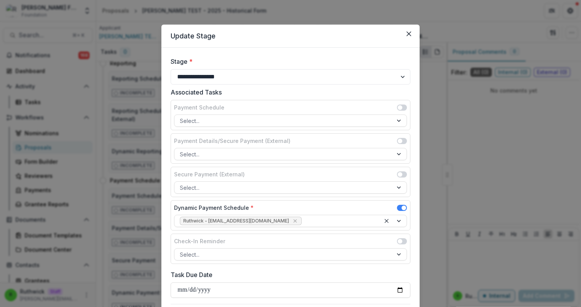
scroll to position [75, 0]
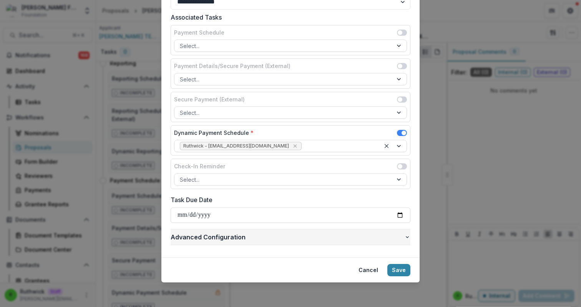
click at [279, 239] on span "Advanced Configuration" at bounding box center [288, 237] width 234 height 9
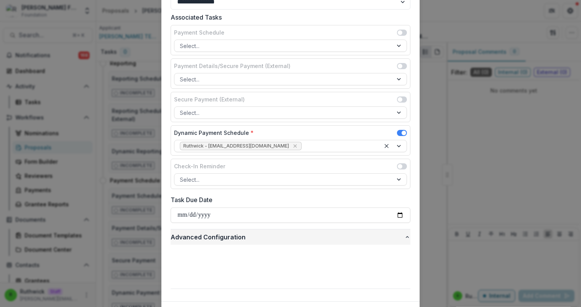
scroll to position [119, 0]
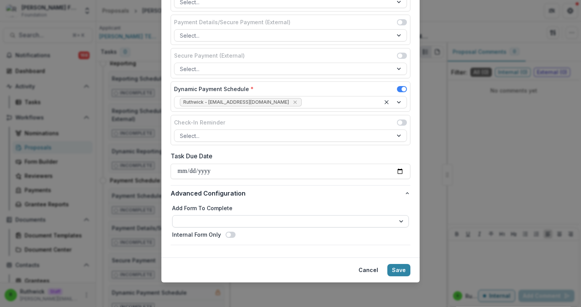
click at [279, 226] on select "**********" at bounding box center [290, 221] width 237 height 12
click at [279, 201] on div "**********" at bounding box center [291, 223] width 240 height 44
click at [279, 194] on span "Advanced Configuration" at bounding box center [288, 193] width 234 height 9
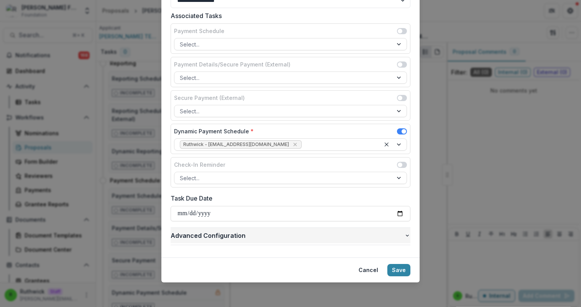
scroll to position [75, 0]
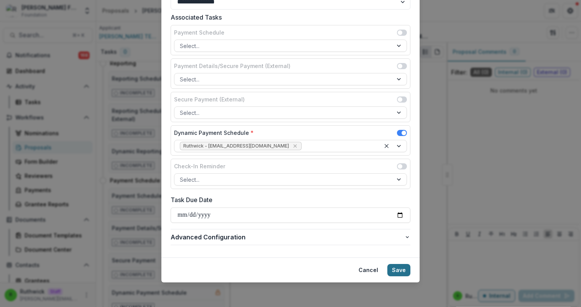
click at [279, 271] on button "Save" at bounding box center [398, 270] width 23 height 12
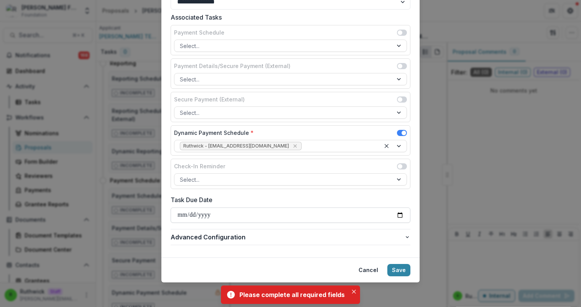
click at [279, 216] on input "Task Due Date" at bounding box center [291, 215] width 240 height 15
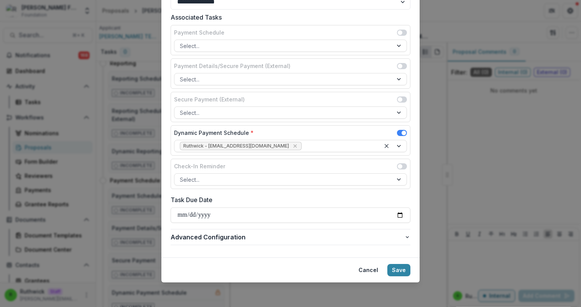
click at [279, 135] on span at bounding box center [402, 133] width 10 height 6
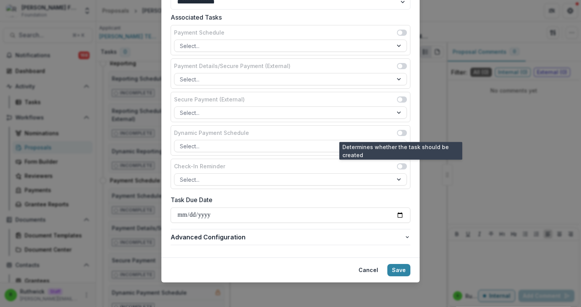
click at [279, 135] on span at bounding box center [402, 133] width 10 height 6
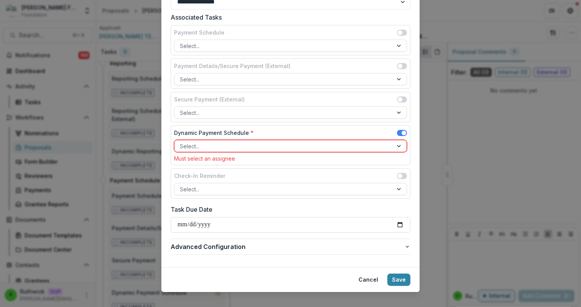
click at [279, 150] on div at bounding box center [284, 146] width 208 height 10
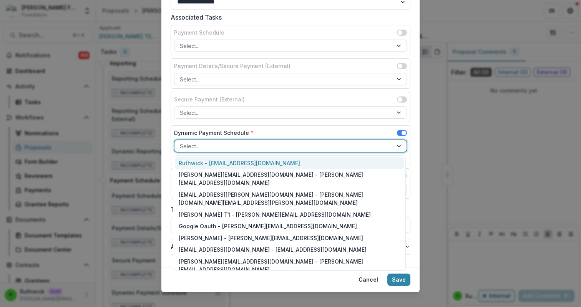
click at [279, 161] on div "Ruthwick - ruthwick@trytemelio.com" at bounding box center [289, 163] width 229 height 12
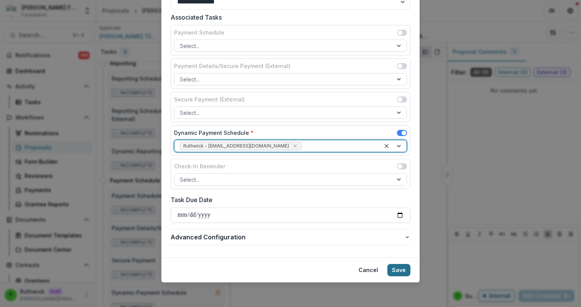
click at [279, 271] on button "Save" at bounding box center [398, 270] width 23 height 12
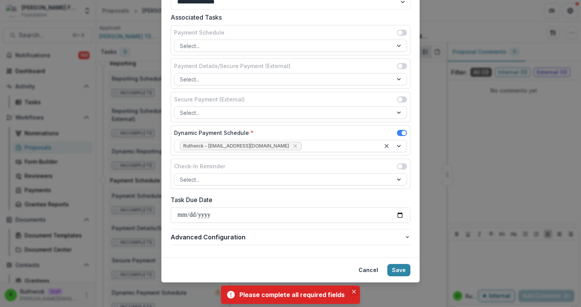
click at [279, 287] on button "Close" at bounding box center [353, 291] width 9 height 9
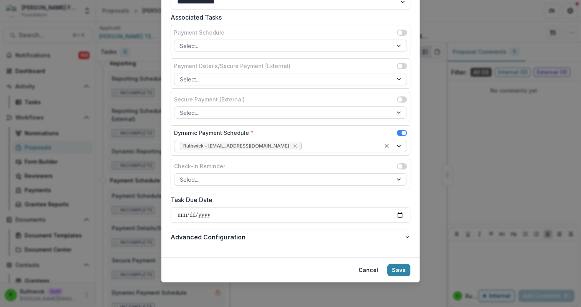
scroll to position [0, 0]
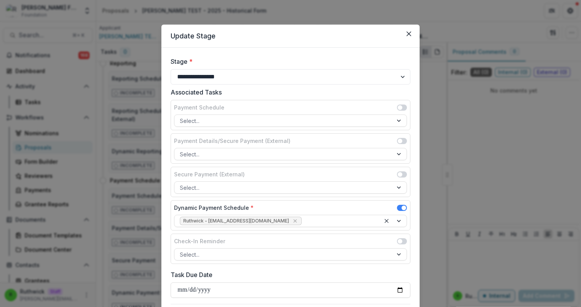
click at [279, 108] on span at bounding box center [400, 107] width 5 height 5
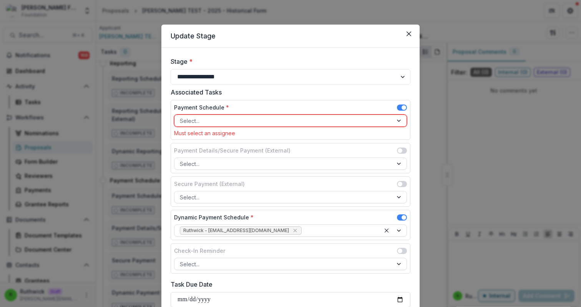
click at [279, 106] on span at bounding box center [402, 108] width 10 height 6
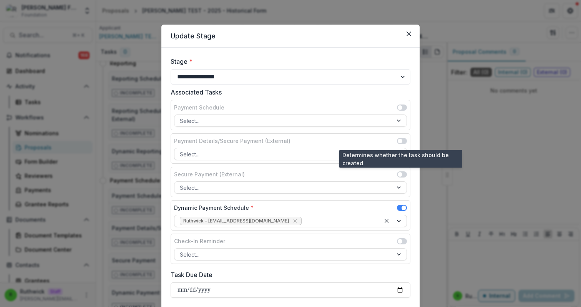
click at [279, 140] on span at bounding box center [400, 141] width 5 height 5
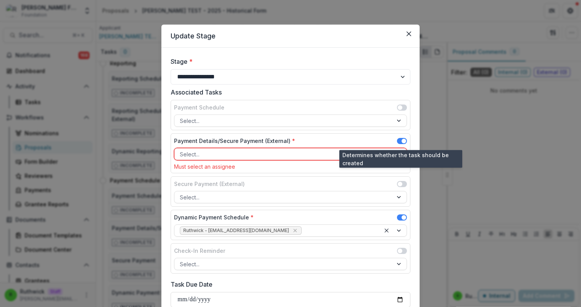
click at [279, 140] on span at bounding box center [402, 141] width 10 height 6
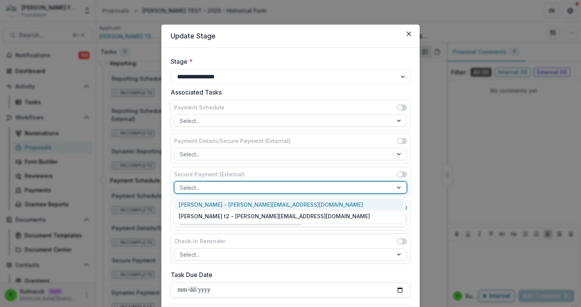
click at [279, 181] on div "Select..." at bounding box center [290, 187] width 233 height 12
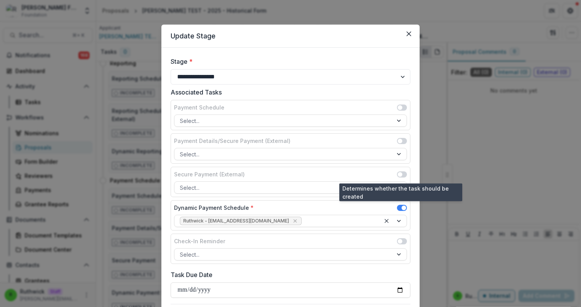
click at [279, 171] on span at bounding box center [402, 174] width 10 height 6
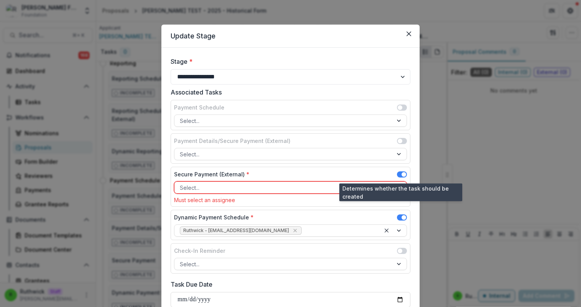
click at [279, 171] on span at bounding box center [402, 174] width 10 height 6
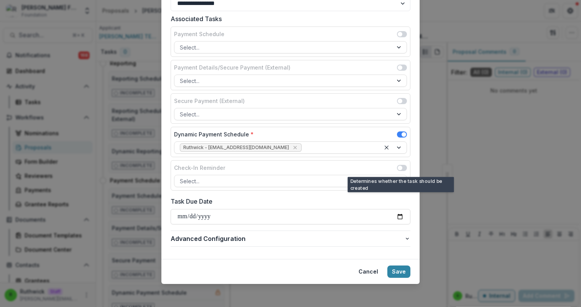
scroll to position [75, 0]
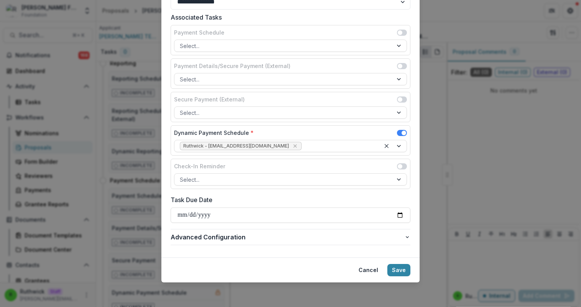
click at [279, 256] on form "**********" at bounding box center [290, 115] width 258 height 285
click at [279, 274] on button "Save" at bounding box center [398, 270] width 23 height 12
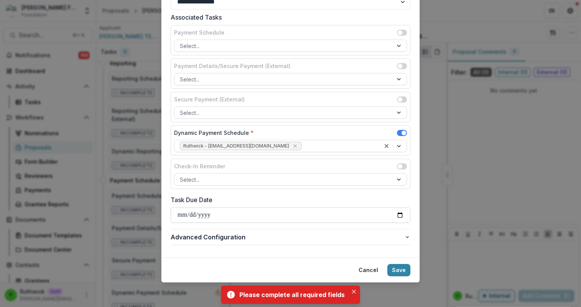
click at [279, 209] on input "Task Due Date" at bounding box center [291, 215] width 240 height 15
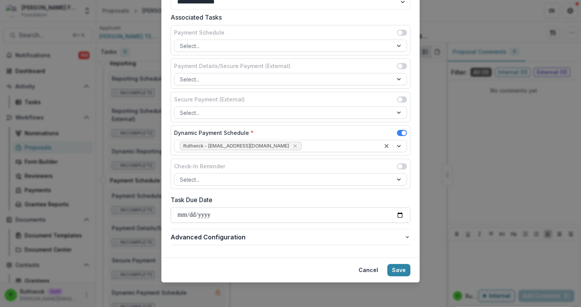
click at [279, 212] on input "Task Due Date" at bounding box center [291, 215] width 240 height 15
type input "**********"
click at [279, 269] on button "Save" at bounding box center [398, 270] width 23 height 12
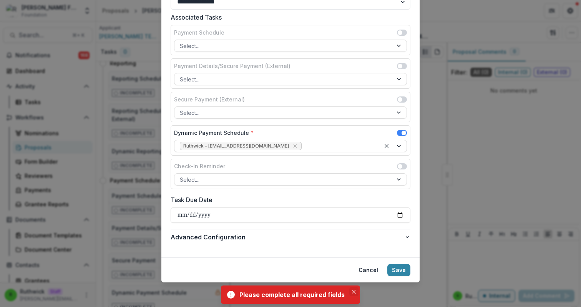
click at [279, 291] on icon "Close" at bounding box center [354, 292] width 4 height 4
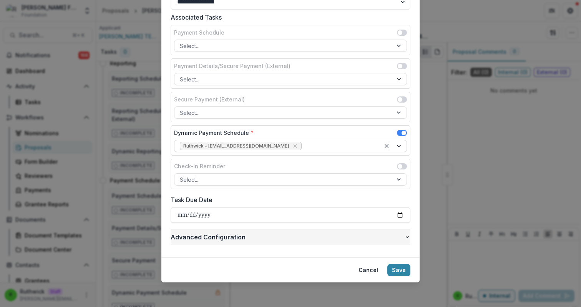
click at [279, 242] on button "Advanced Configuration" at bounding box center [291, 236] width 240 height 15
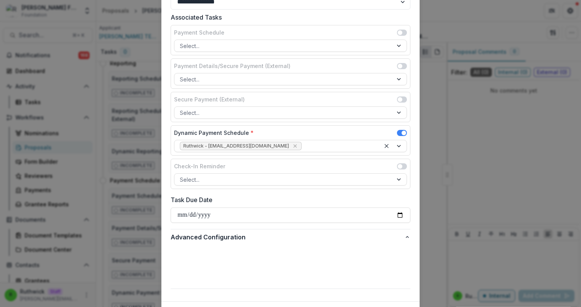
click at [279, 271] on select "**********" at bounding box center [290, 265] width 237 height 12
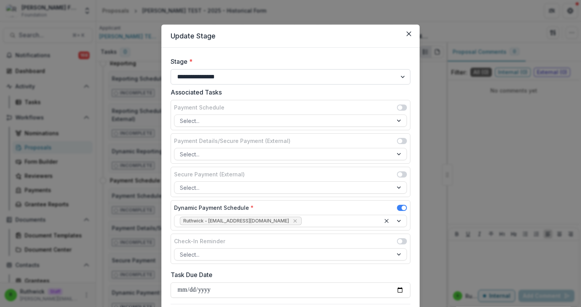
click at [243, 80] on select "**********" at bounding box center [291, 76] width 240 height 15
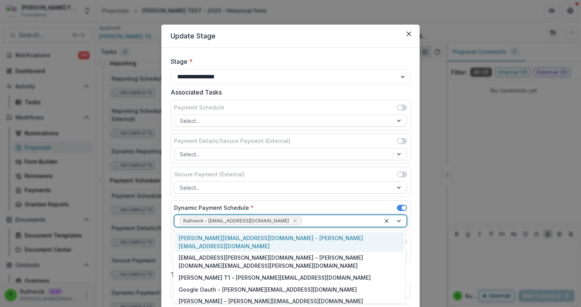
click at [279, 219] on div at bounding box center [339, 221] width 72 height 10
click at [279, 234] on div "jonah@trytemelio.com - jonah@trytemelio.com" at bounding box center [289, 242] width 229 height 20
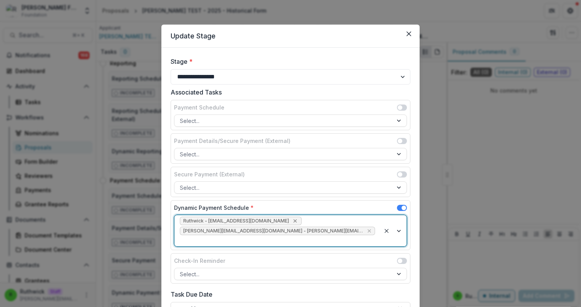
click at [279, 221] on icon "Remove Ruthwick - ruthwick@trytemelio.com" at bounding box center [295, 221] width 6 height 6
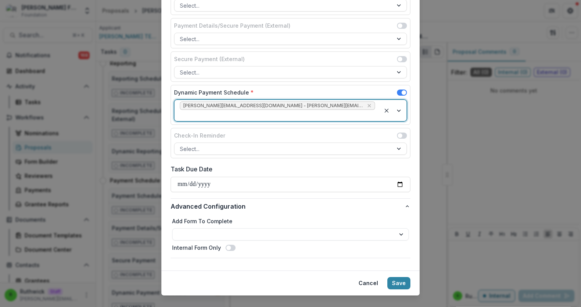
scroll to position [119, 0]
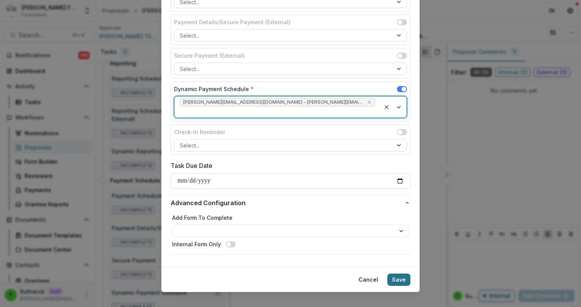
click at [279, 274] on button "Save" at bounding box center [398, 280] width 23 height 12
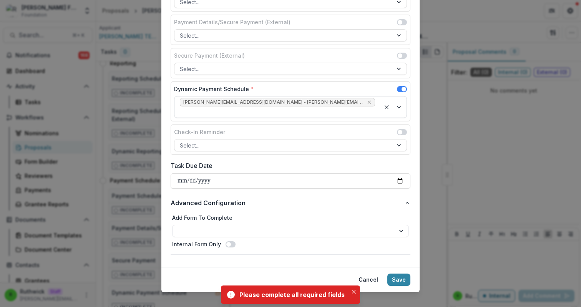
click at [279, 88] on span at bounding box center [404, 89] width 5 height 5
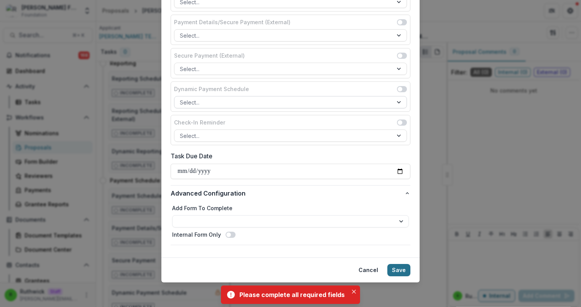
click at [279, 274] on button "Save" at bounding box center [398, 270] width 23 height 12
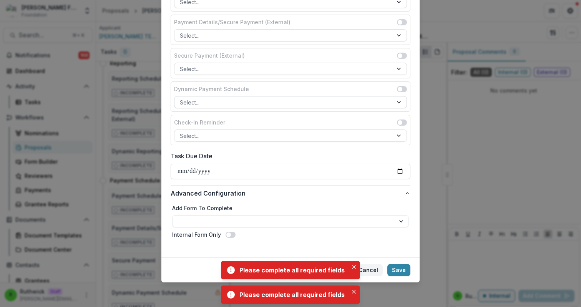
click at [279, 269] on button "Cancel" at bounding box center [368, 270] width 29 height 12
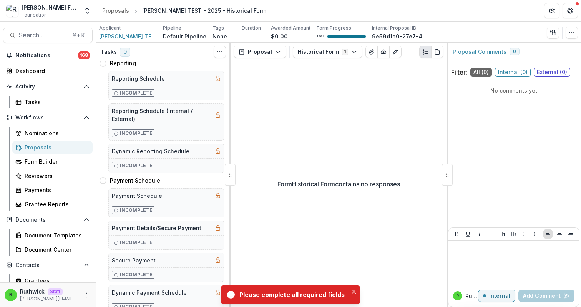
scroll to position [0, 0]
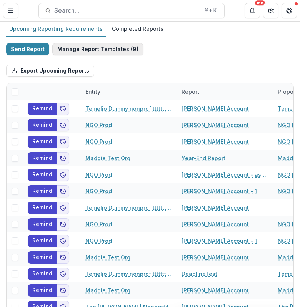
click at [118, 50] on button "Manage Report Templates ( 9 )" at bounding box center [97, 49] width 91 height 12
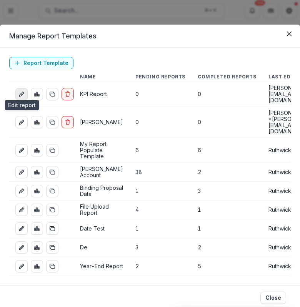
click at [18, 90] on link "edit-report" at bounding box center [21, 94] width 12 height 12
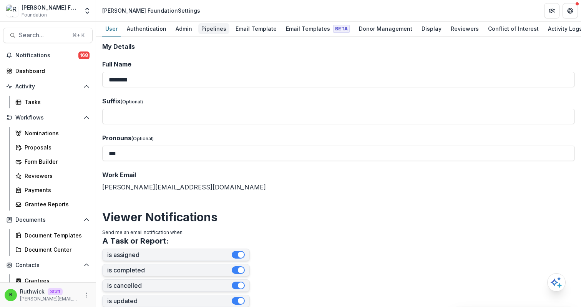
click at [206, 27] on div "Pipelines" at bounding box center [213, 28] width 31 height 11
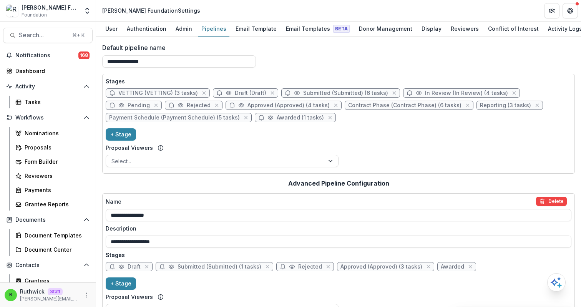
click at [214, 116] on span "Payment Schedule (Payment Schedule) (5 tasks)" at bounding box center [174, 118] width 131 height 7
select select "*******"
select select
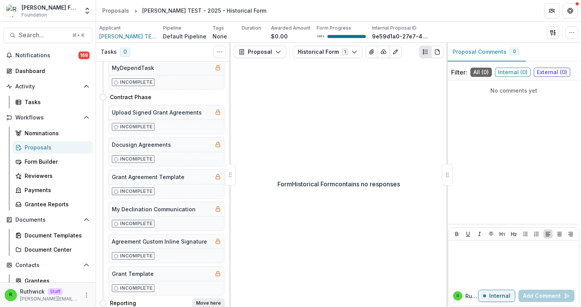
scroll to position [839, 0]
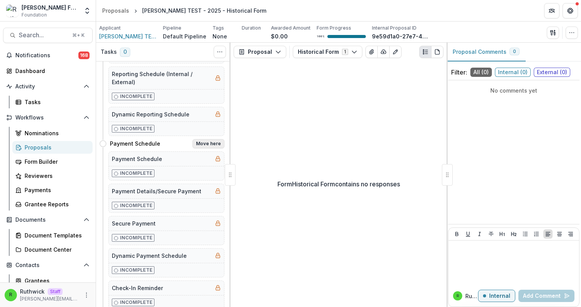
click at [203, 145] on button "Move here" at bounding box center [209, 143] width 32 height 9
select select "**********"
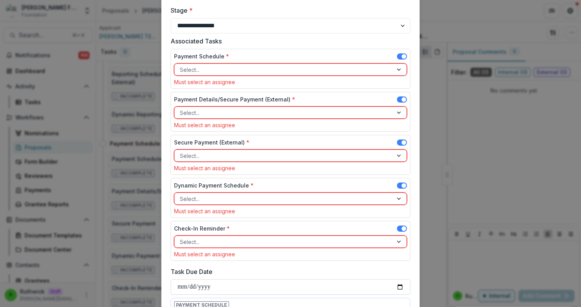
scroll to position [42, 0]
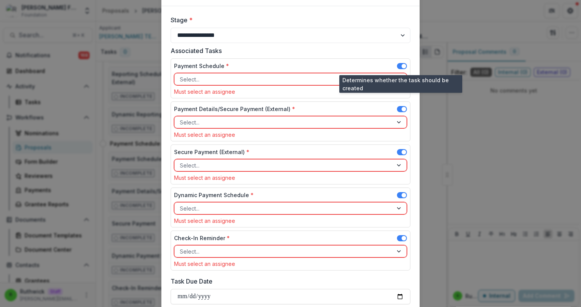
click at [403, 64] on span at bounding box center [404, 66] width 5 height 5
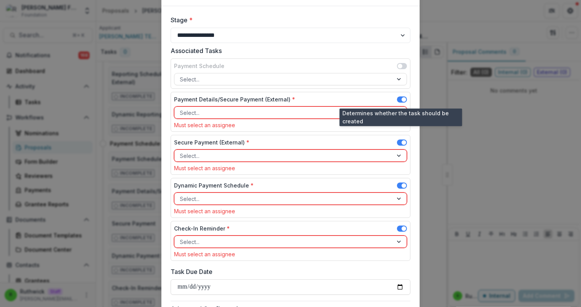
click at [402, 99] on span at bounding box center [404, 99] width 5 height 5
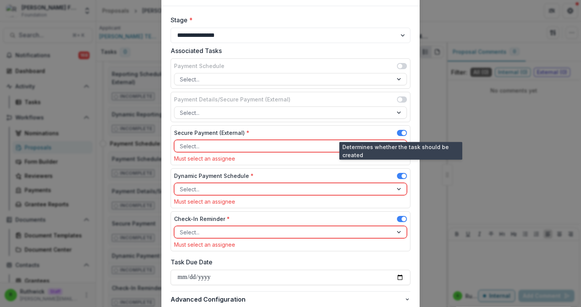
click at [398, 132] on span at bounding box center [402, 133] width 10 height 6
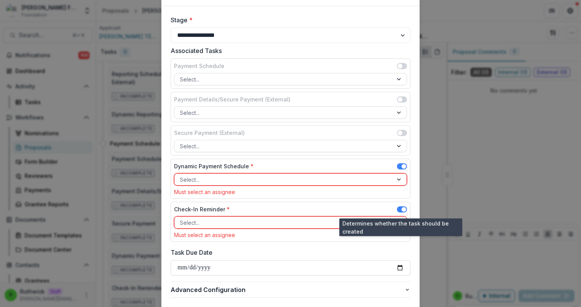
click at [402, 211] on span at bounding box center [404, 209] width 5 height 5
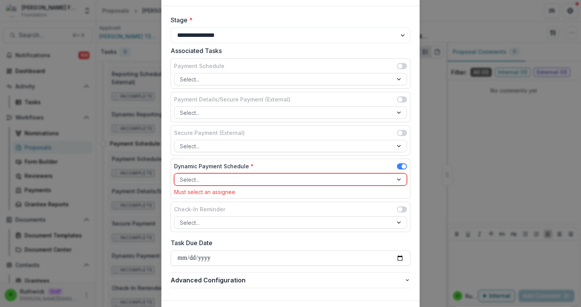
click at [341, 178] on div at bounding box center [284, 180] width 208 height 10
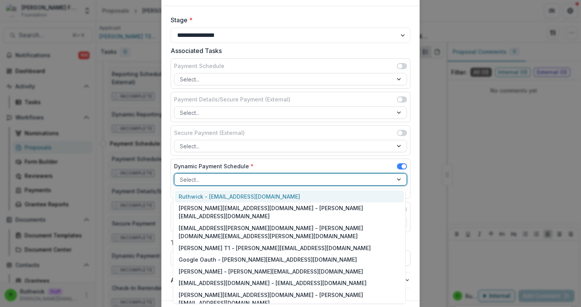
click at [338, 195] on div "Ruthwick - ruthwick@trytemelio.com" at bounding box center [289, 197] width 229 height 12
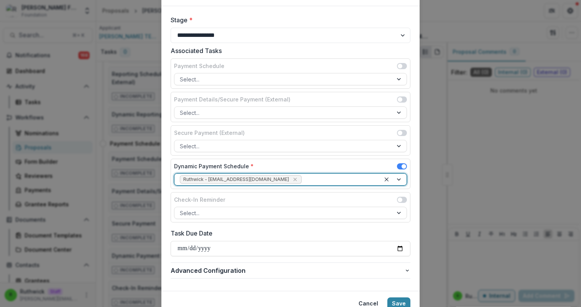
scroll to position [75, 0]
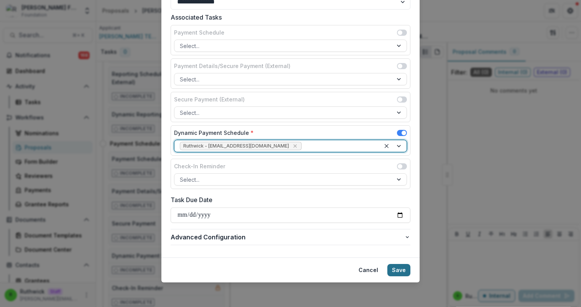
click at [397, 271] on button "Save" at bounding box center [398, 270] width 23 height 12
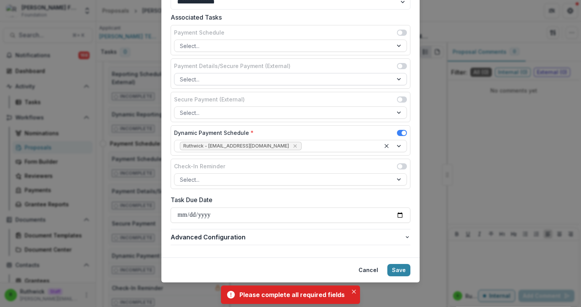
scroll to position [68, 0]
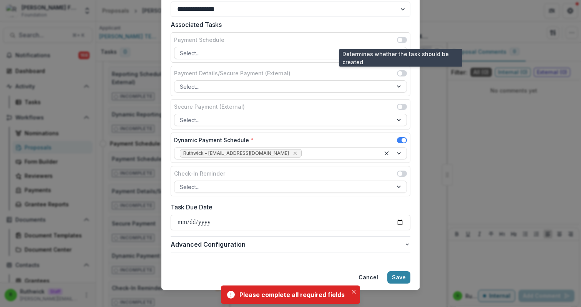
click at [399, 39] on span at bounding box center [400, 40] width 5 height 5
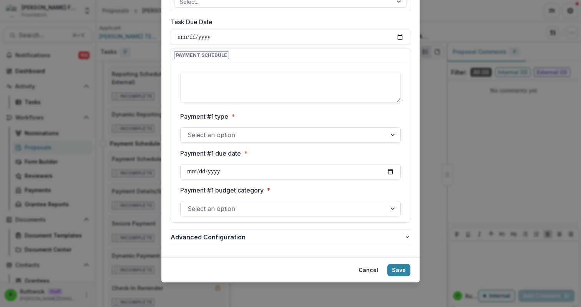
scroll to position [0, 0]
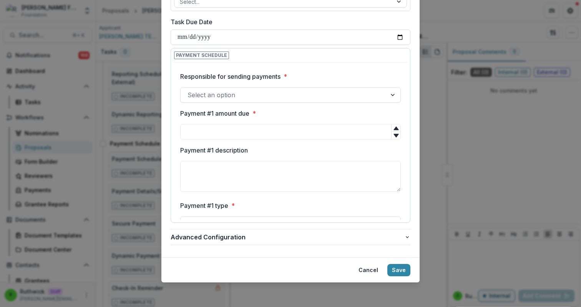
click at [344, 94] on div at bounding box center [284, 95] width 192 height 11
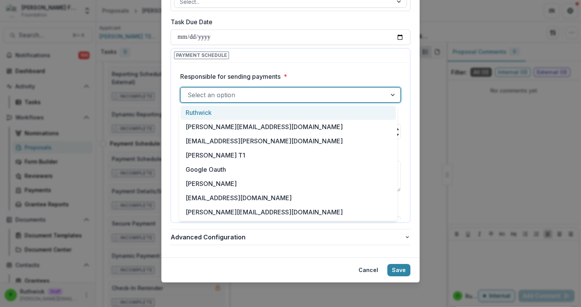
click at [339, 107] on div "Ruthwick" at bounding box center [288, 113] width 215 height 14
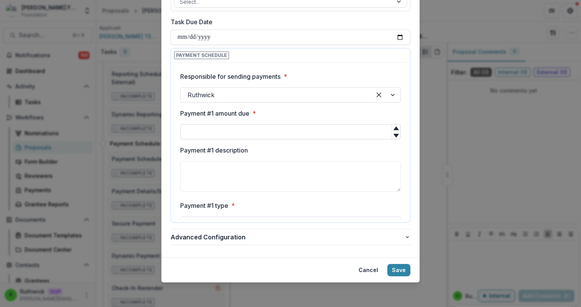
click at [357, 132] on input "Payment #1 amount due *" at bounding box center [290, 131] width 221 height 15
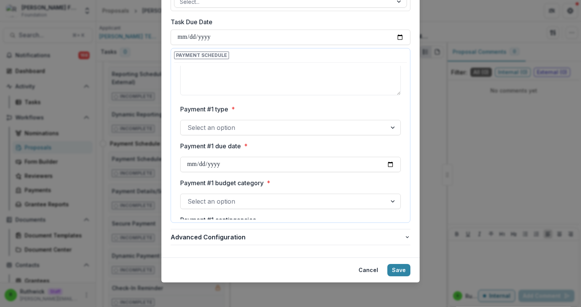
scroll to position [113, 0]
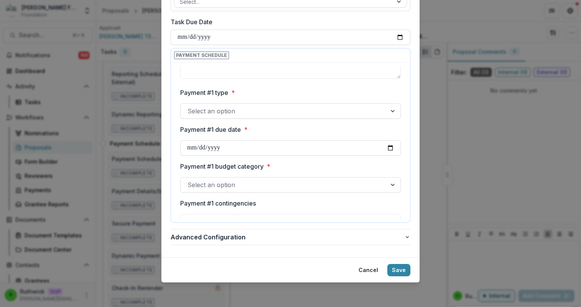
type input "******"
click at [322, 112] on div at bounding box center [284, 111] width 192 height 11
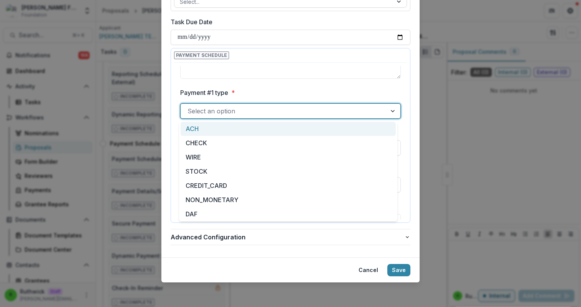
click at [323, 130] on div "ACH" at bounding box center [288, 129] width 215 height 14
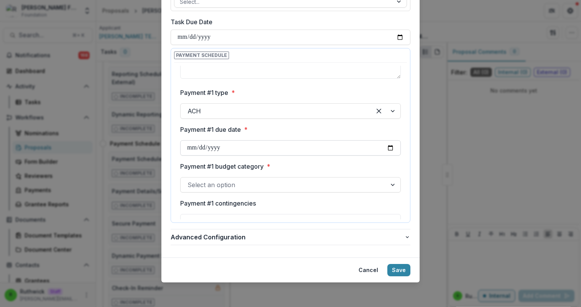
click at [388, 147] on input "Payment #1 due date *" at bounding box center [290, 147] width 221 height 15
type input "**********"
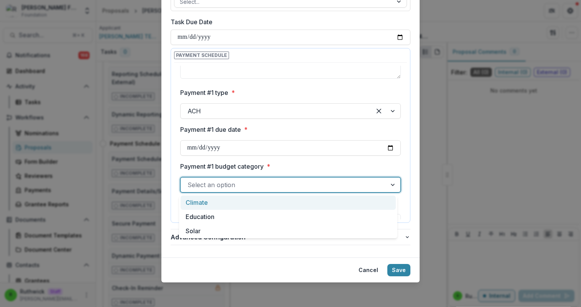
click at [261, 184] on div at bounding box center [284, 184] width 192 height 11
click at [275, 201] on div "Climate" at bounding box center [288, 203] width 215 height 14
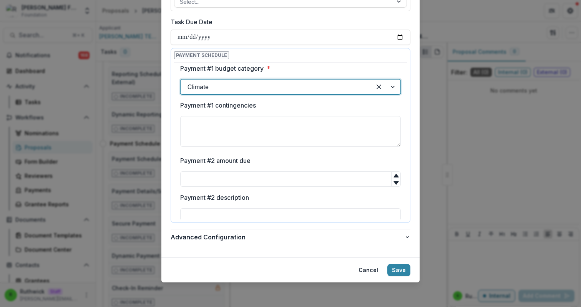
scroll to position [215, 0]
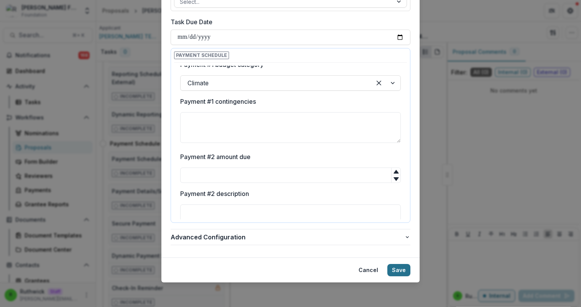
click at [395, 272] on button "Save" at bounding box center [398, 270] width 23 height 12
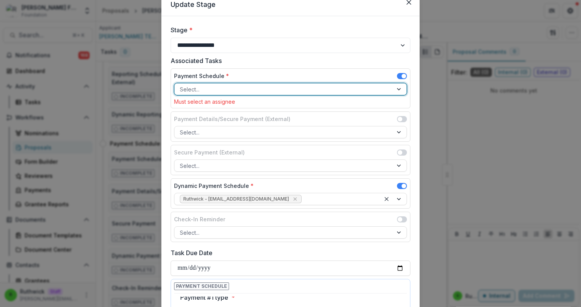
scroll to position [30, 0]
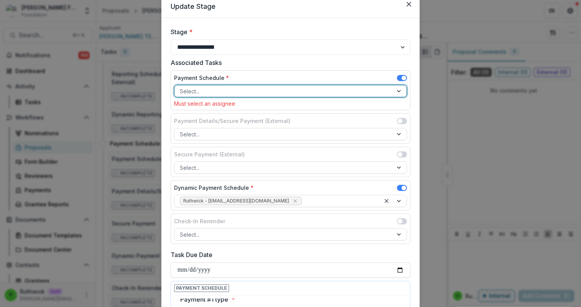
click at [298, 88] on div at bounding box center [284, 91] width 208 height 10
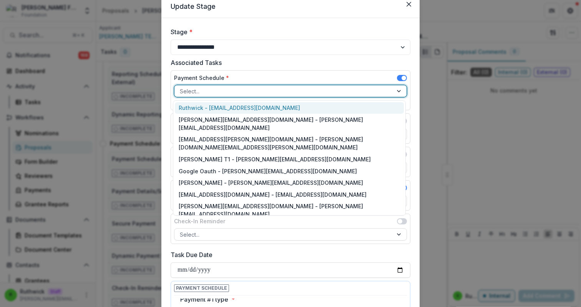
click at [295, 105] on div "Ruthwick - ruthwick@trytemelio.com" at bounding box center [289, 108] width 229 height 12
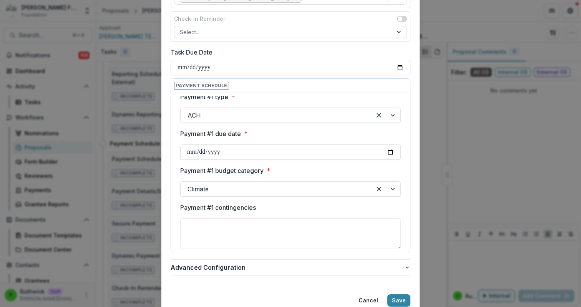
scroll to position [253, 0]
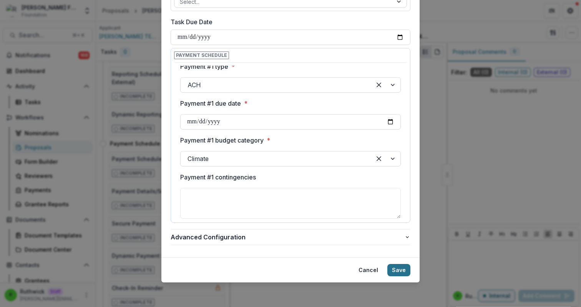
click at [400, 269] on button "Save" at bounding box center [398, 270] width 23 height 12
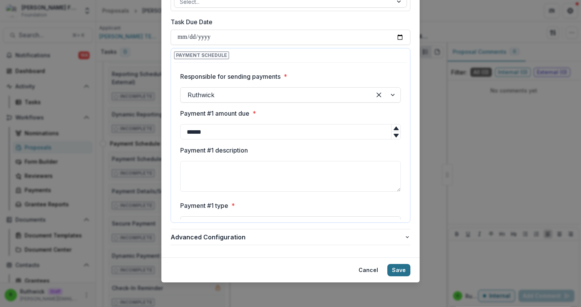
click at [399, 271] on button "Save" at bounding box center [398, 270] width 23 height 12
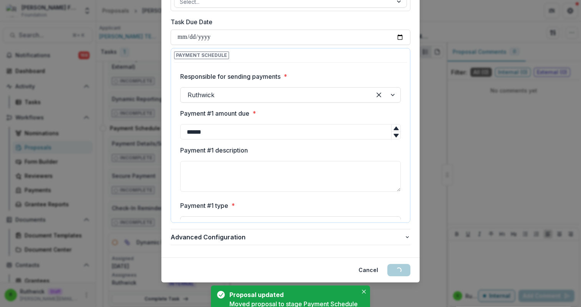
scroll to position [0, 0]
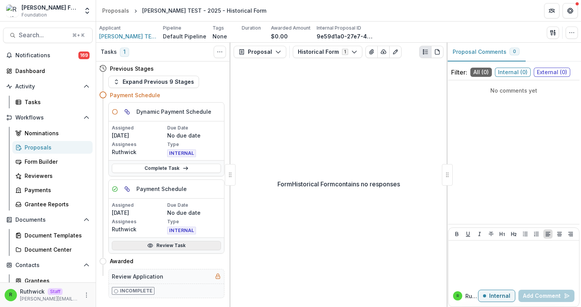
click at [163, 246] on link "Review Task" at bounding box center [166, 245] width 109 height 9
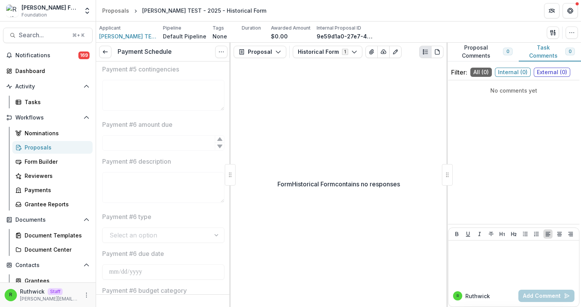
scroll to position [1224, 0]
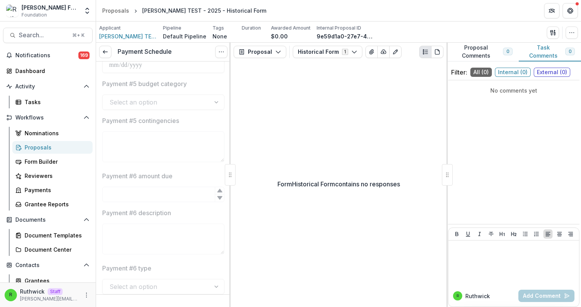
click at [111, 52] on div "Payment Schedule View task Reopen Task" at bounding box center [163, 52] width 135 height 19
click at [110, 52] on link at bounding box center [105, 52] width 12 height 12
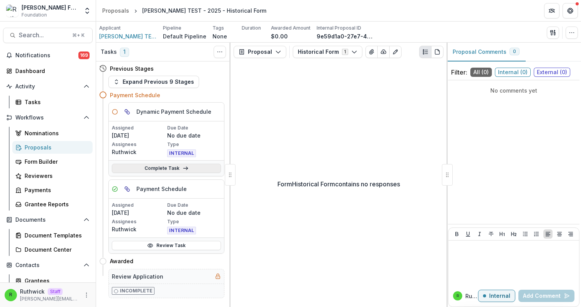
click at [184, 167] on icon at bounding box center [186, 168] width 6 height 6
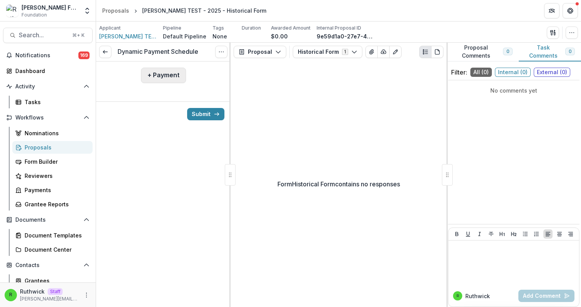
click at [171, 78] on button "+ Payment" at bounding box center [163, 75] width 45 height 15
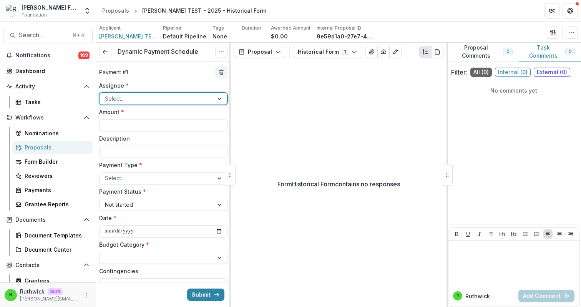
scroll to position [4, 0]
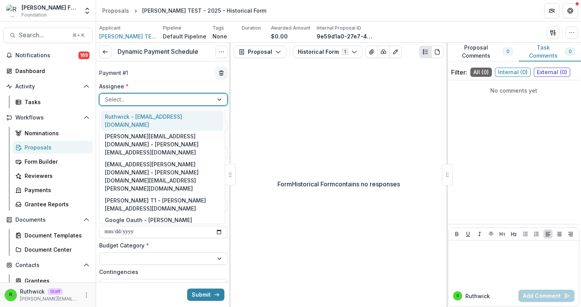
click at [158, 103] on div at bounding box center [156, 100] width 103 height 10
click at [158, 114] on div "Ruthwick - ruthwick@trytemelio.com" at bounding box center [162, 121] width 122 height 20
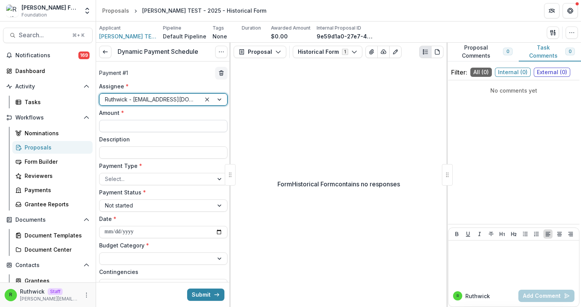
click at [156, 126] on input "Amount *" at bounding box center [163, 126] width 128 height 12
type input "******"
click at [149, 181] on div at bounding box center [156, 179] width 103 height 10
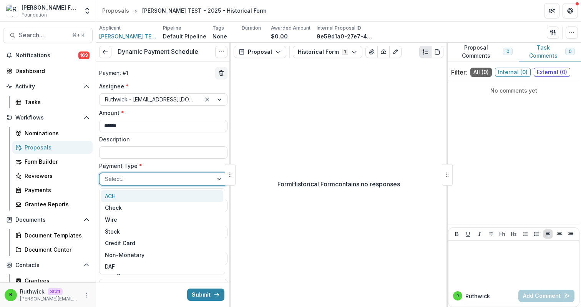
click at [139, 198] on div "ACH" at bounding box center [162, 196] width 122 height 12
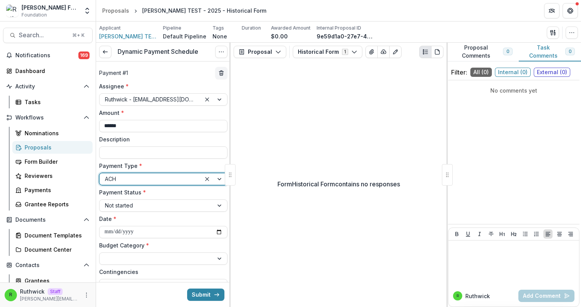
scroll to position [80, 0]
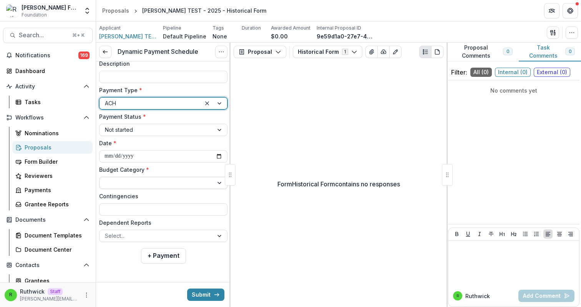
click at [189, 184] on div at bounding box center [156, 183] width 103 height 10
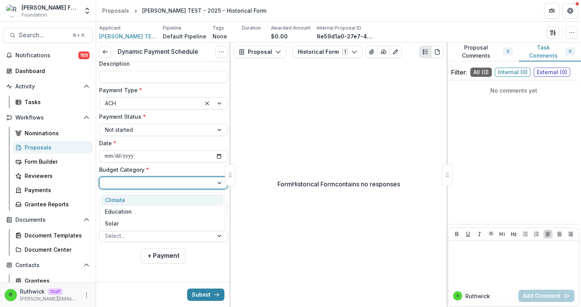
click at [183, 200] on div "Climate" at bounding box center [162, 200] width 122 height 12
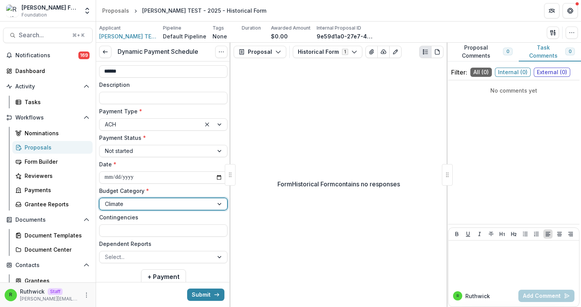
scroll to position [69, 0]
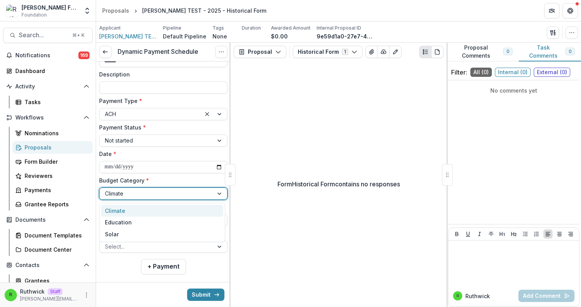
click at [171, 193] on div at bounding box center [156, 194] width 103 height 10
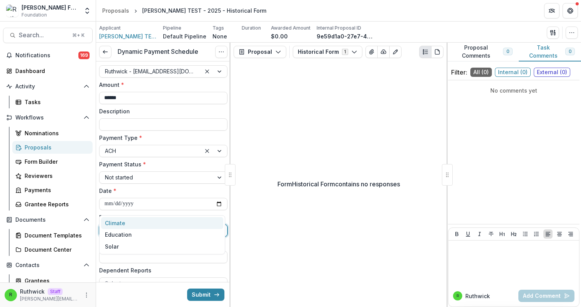
scroll to position [31, 0]
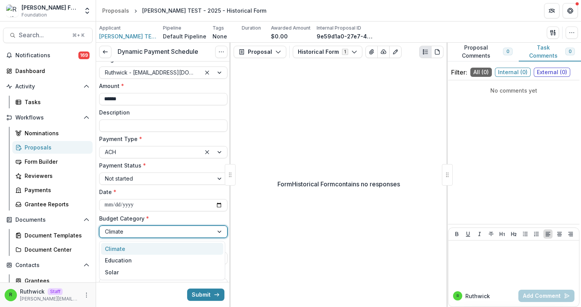
click at [170, 213] on div "**********" at bounding box center [163, 173] width 128 height 236
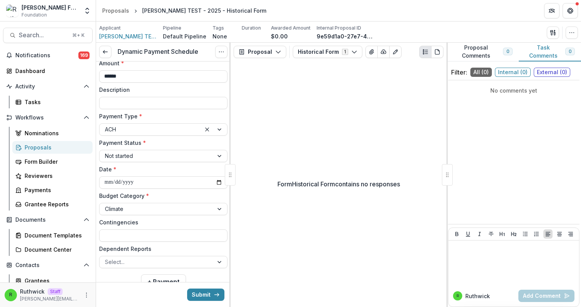
scroll to position [80, 0]
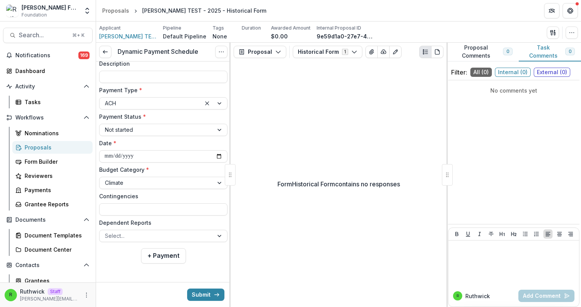
click at [168, 198] on label "Contingencies" at bounding box center [161, 196] width 124 height 8
click at [168, 203] on input "Contingencies" at bounding box center [163, 209] width 128 height 12
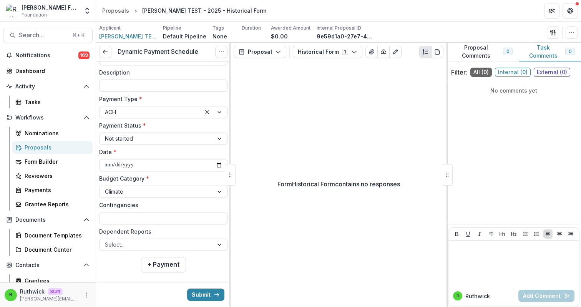
scroll to position [69, 0]
click at [165, 181] on label "Budget Category *" at bounding box center [161, 180] width 124 height 8
click at [106, 189] on input "Budget Category *" at bounding box center [106, 193] width 2 height 8
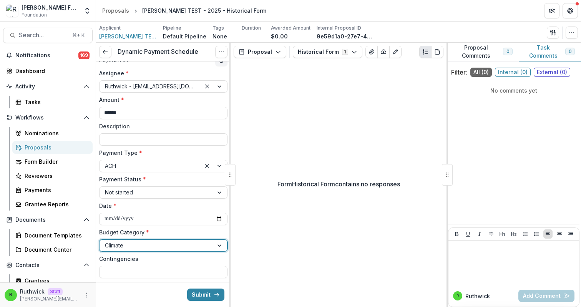
scroll to position [14, 0]
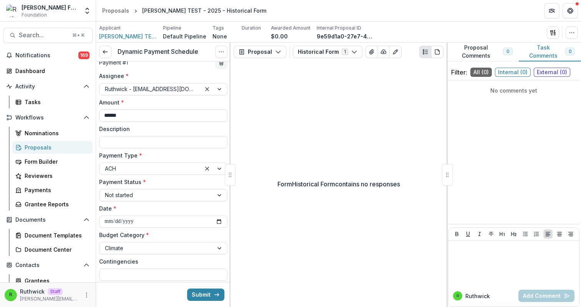
click at [140, 103] on label "Amount *" at bounding box center [161, 102] width 124 height 8
click at [140, 110] on input "******" at bounding box center [163, 116] width 128 height 12
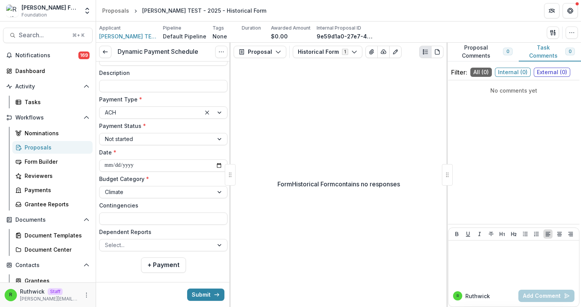
scroll to position [75, 0]
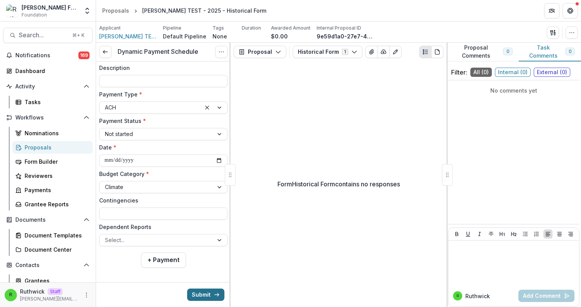
click at [199, 293] on button "Submit" at bounding box center [205, 295] width 37 height 12
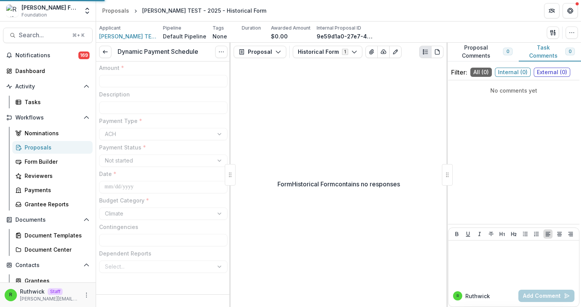
type input "******"
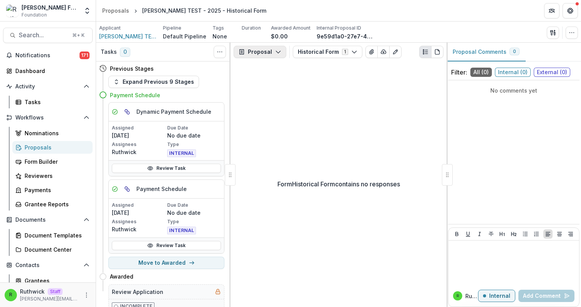
click at [256, 54] on button "Proposal" at bounding box center [260, 52] width 53 height 12
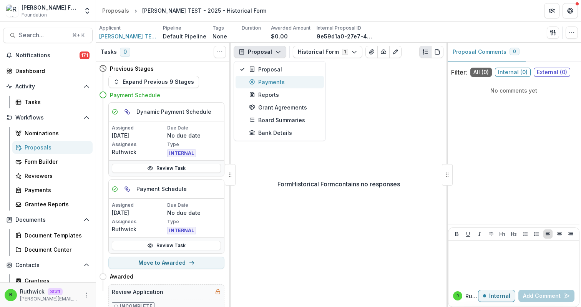
click at [271, 82] on div "Payments" at bounding box center [284, 82] width 70 height 8
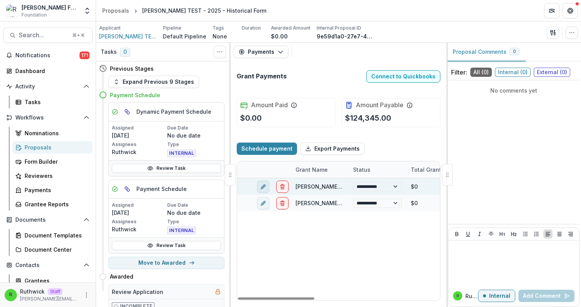
click at [266, 186] on icon "edit" at bounding box center [263, 186] width 6 height 6
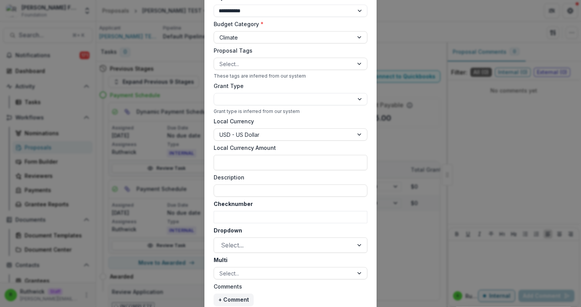
scroll to position [254, 0]
click at [272, 134] on div at bounding box center [283, 133] width 128 height 10
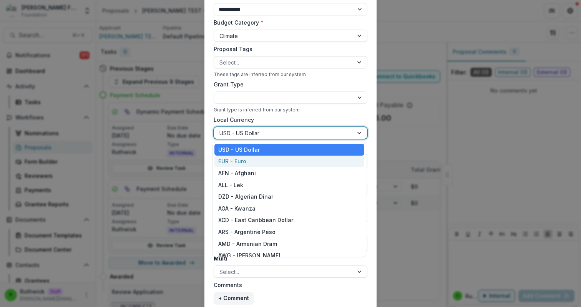
click at [274, 161] on div "EUR - Euro" at bounding box center [289, 162] width 150 height 12
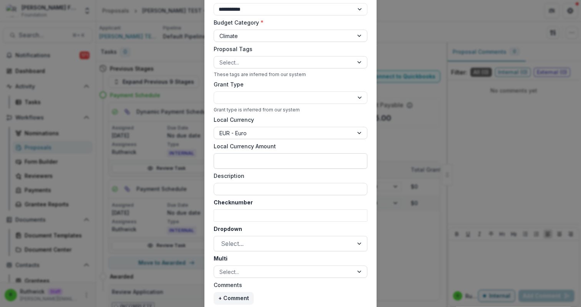
click at [274, 162] on input "Local Currency Amount" at bounding box center [291, 160] width 154 height 15
click at [317, 148] on label "Local Currency Amount" at bounding box center [288, 146] width 149 height 8
click at [317, 153] on input "*******" at bounding box center [291, 160] width 154 height 15
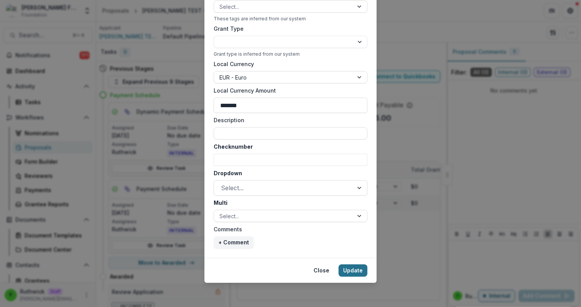
click at [362, 270] on button "Update" at bounding box center [353, 270] width 29 height 12
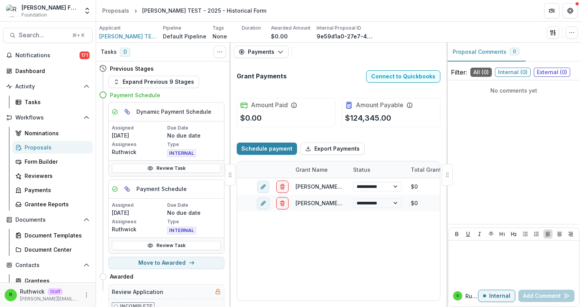
type input "*******"
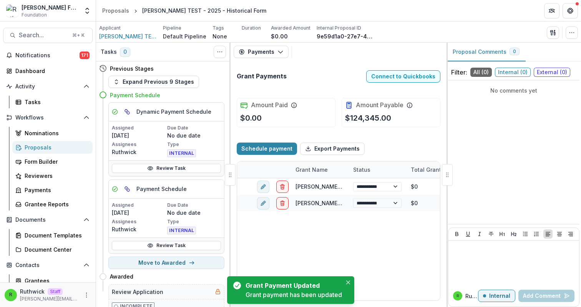
click at [368, 253] on div "**********" at bounding box center [504, 239] width 534 height 122
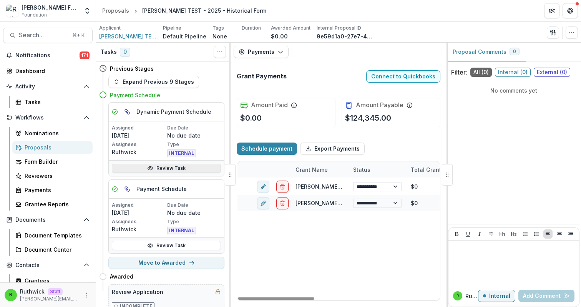
click at [207, 167] on link "Review Task" at bounding box center [166, 168] width 109 height 9
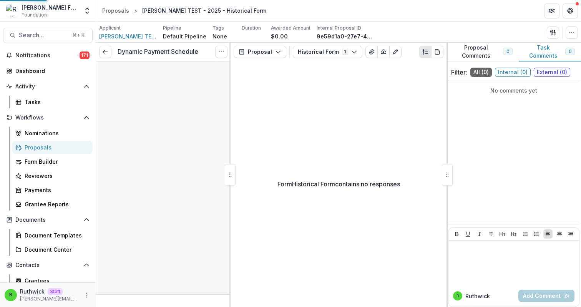
type input "******"
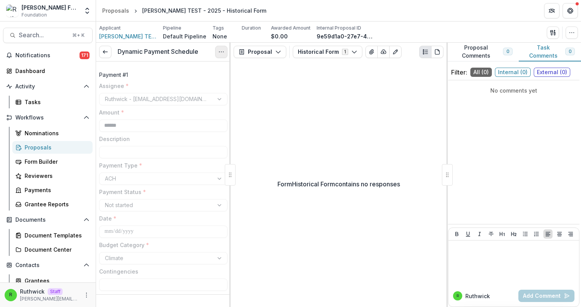
click at [221, 54] on icon "Options" at bounding box center [221, 52] width 6 height 6
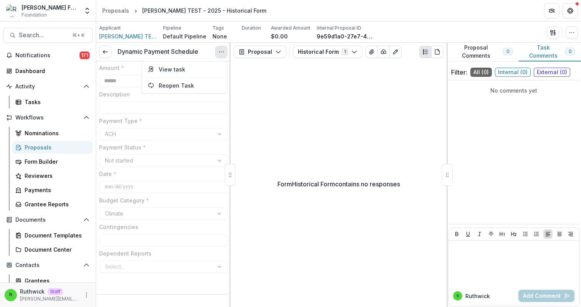
click at [162, 227] on label "Contingencies" at bounding box center [161, 227] width 124 height 8
click at [106, 52] on line at bounding box center [105, 52] width 4 height 0
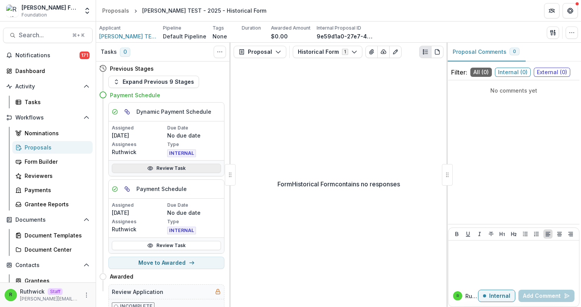
click at [175, 169] on link "Review Task" at bounding box center [166, 168] width 109 height 9
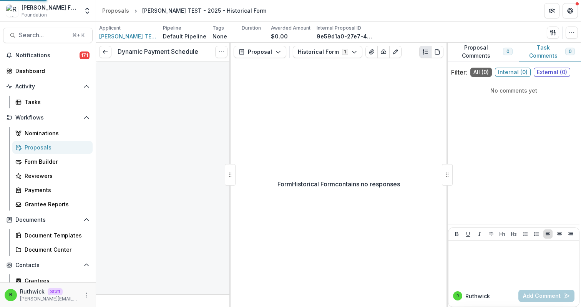
type input "******"
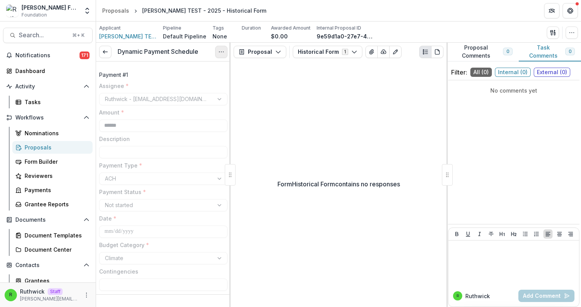
click at [221, 52] on icon "Options" at bounding box center [221, 52] width 6 height 6
click at [185, 174] on div "ACH" at bounding box center [163, 179] width 128 height 12
click at [219, 55] on button "Options" at bounding box center [221, 52] width 12 height 12
click at [207, 86] on button "Reopen Task" at bounding box center [184, 85] width 82 height 13
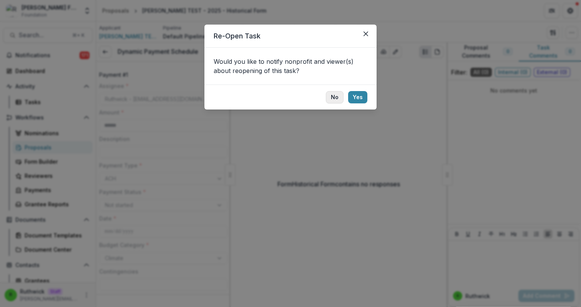
click at [332, 97] on button "No" at bounding box center [335, 97] width 18 height 12
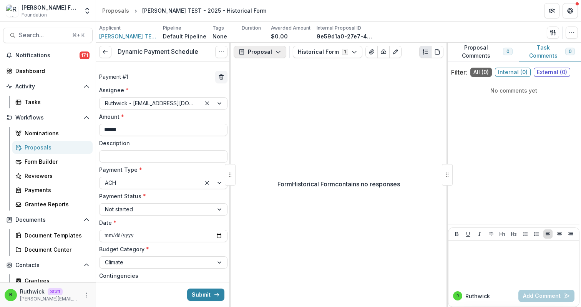
click at [272, 50] on button "Proposal" at bounding box center [260, 52] width 53 height 12
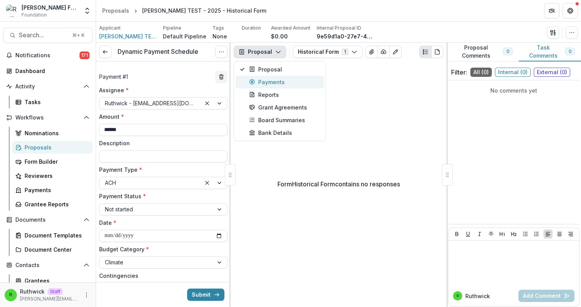
click at [274, 80] on div "Payments" at bounding box center [284, 82] width 70 height 8
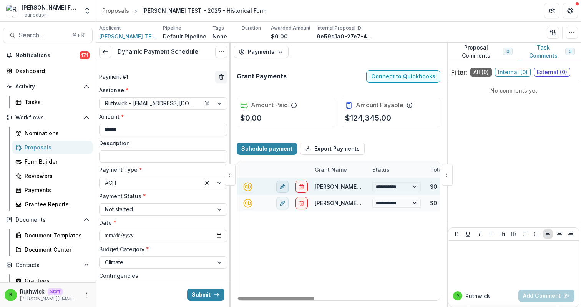
click at [282, 189] on icon "edit" at bounding box center [282, 186] width 6 height 6
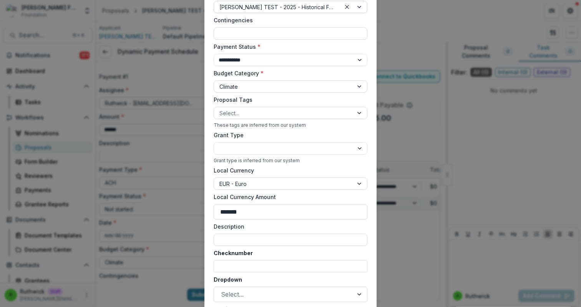
scroll to position [203, 0]
click at [77, 239] on div "**********" at bounding box center [290, 153] width 581 height 307
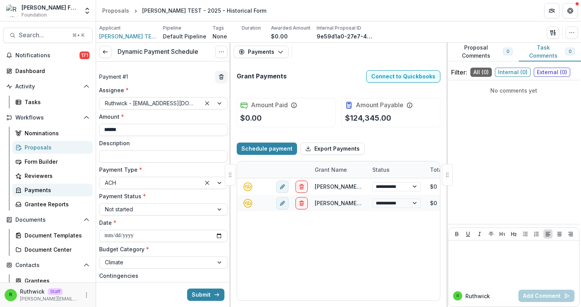
click at [51, 188] on div "Payments" at bounding box center [56, 190] width 62 height 8
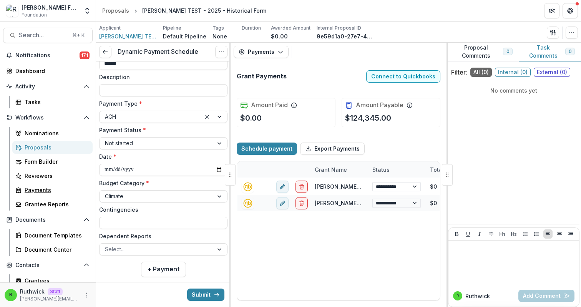
scroll to position [63, 0]
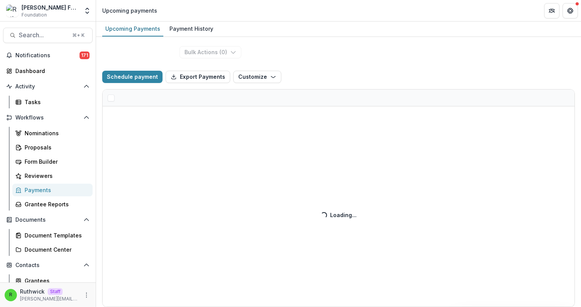
select select "******"
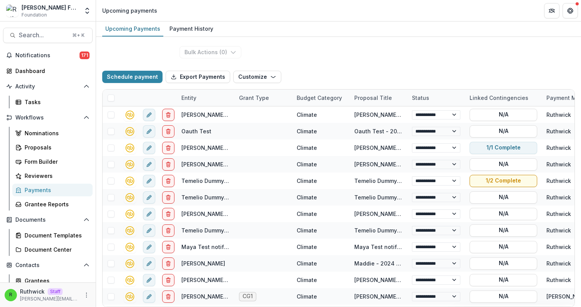
select select "******"
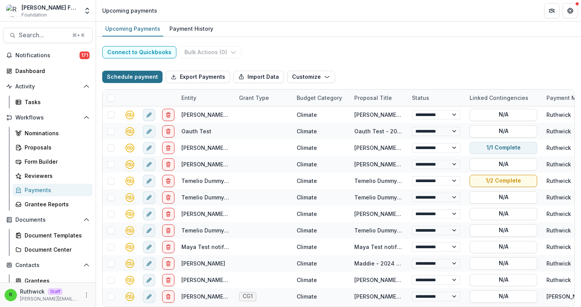
click at [144, 75] on button "Schedule payment" at bounding box center [132, 77] width 60 height 12
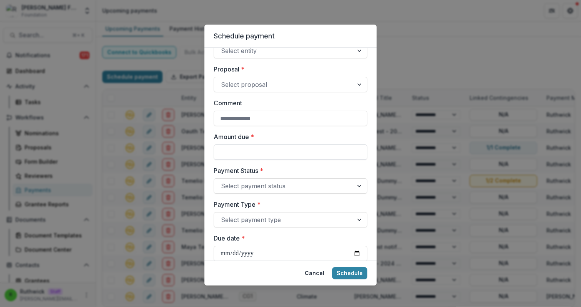
click at [263, 150] on input "Amount due *" at bounding box center [291, 152] width 154 height 15
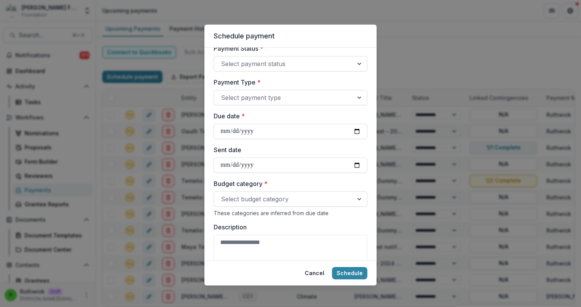
scroll to position [196, 0]
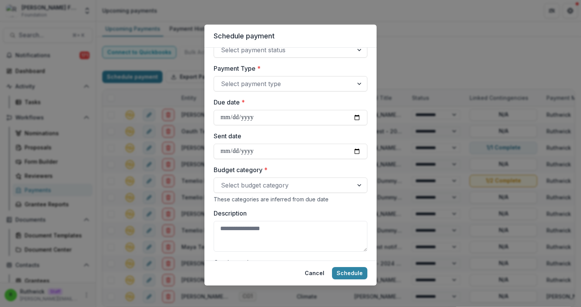
type input "**"
click at [212, 110] on div "Responsible for sending payment * Ruthwick Entity * Select entity Proposal * Se…" at bounding box center [290, 154] width 172 height 213
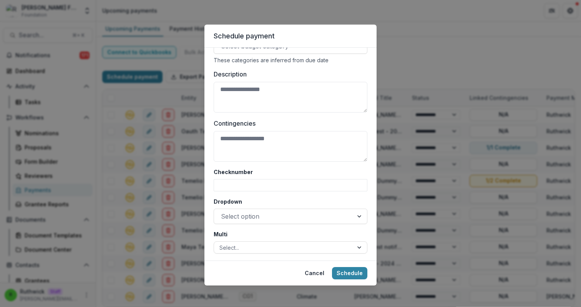
scroll to position [337, 0]
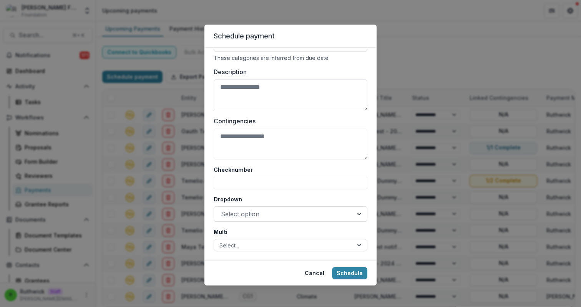
select select "******"
click at [174, 141] on div "Schedule payment Responsible for sending payment * Ruthwick Entity * Select ent…" at bounding box center [290, 153] width 581 height 307
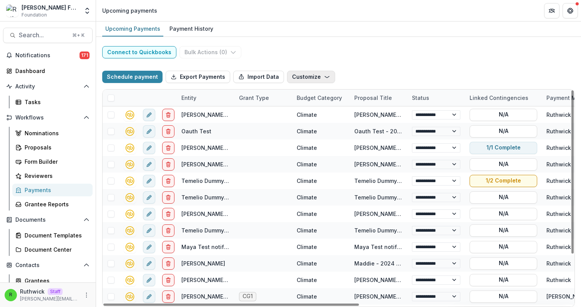
click at [295, 81] on button "Customize" at bounding box center [311, 77] width 48 height 12
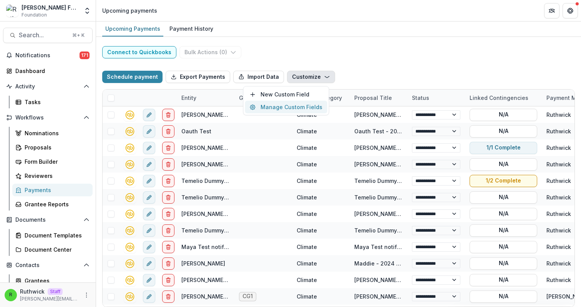
click at [305, 106] on button "Manage Custom Fields" at bounding box center [286, 107] width 82 height 13
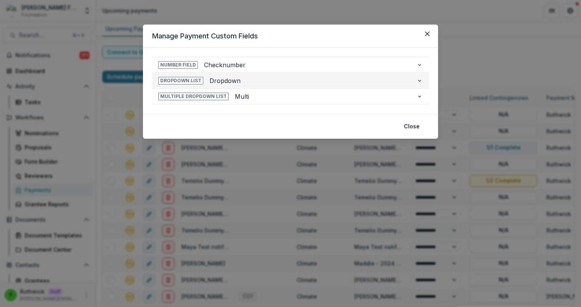
click at [287, 77] on span "Dropdown" at bounding box center [309, 80] width 201 height 9
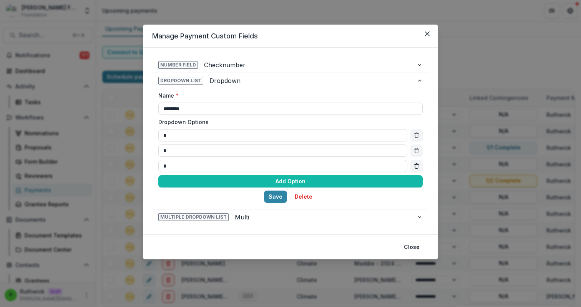
select select "******"
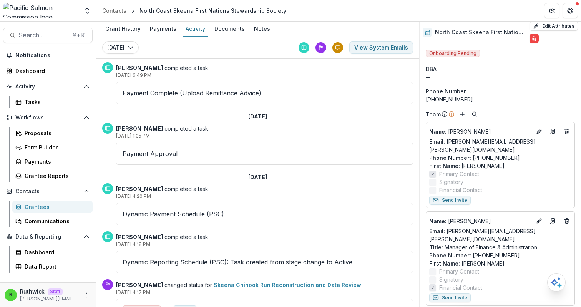
scroll to position [62, 0]
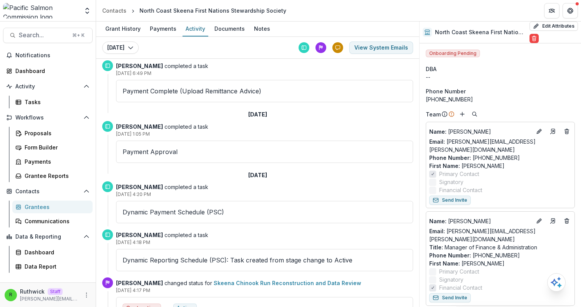
click at [124, 125] on strong "[PERSON_NAME]" at bounding box center [139, 126] width 47 height 7
drag, startPoint x: 124, startPoint y: 125, endPoint x: 158, endPoint y: 128, distance: 34.7
click at [158, 128] on p "[PERSON_NAME] completed a task" at bounding box center [264, 127] width 297 height 8
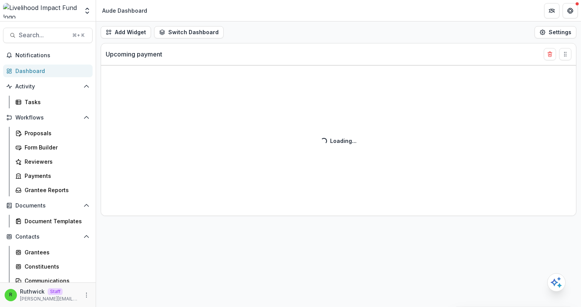
select select "******"
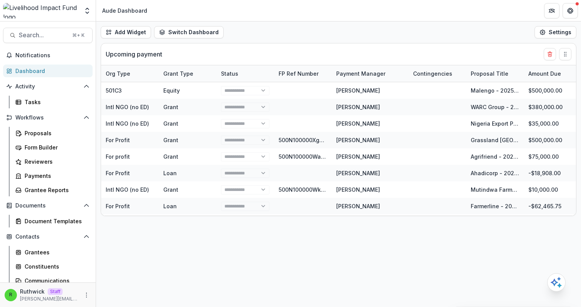
select select "******"
